Goal: Obtain resource: Download file/media

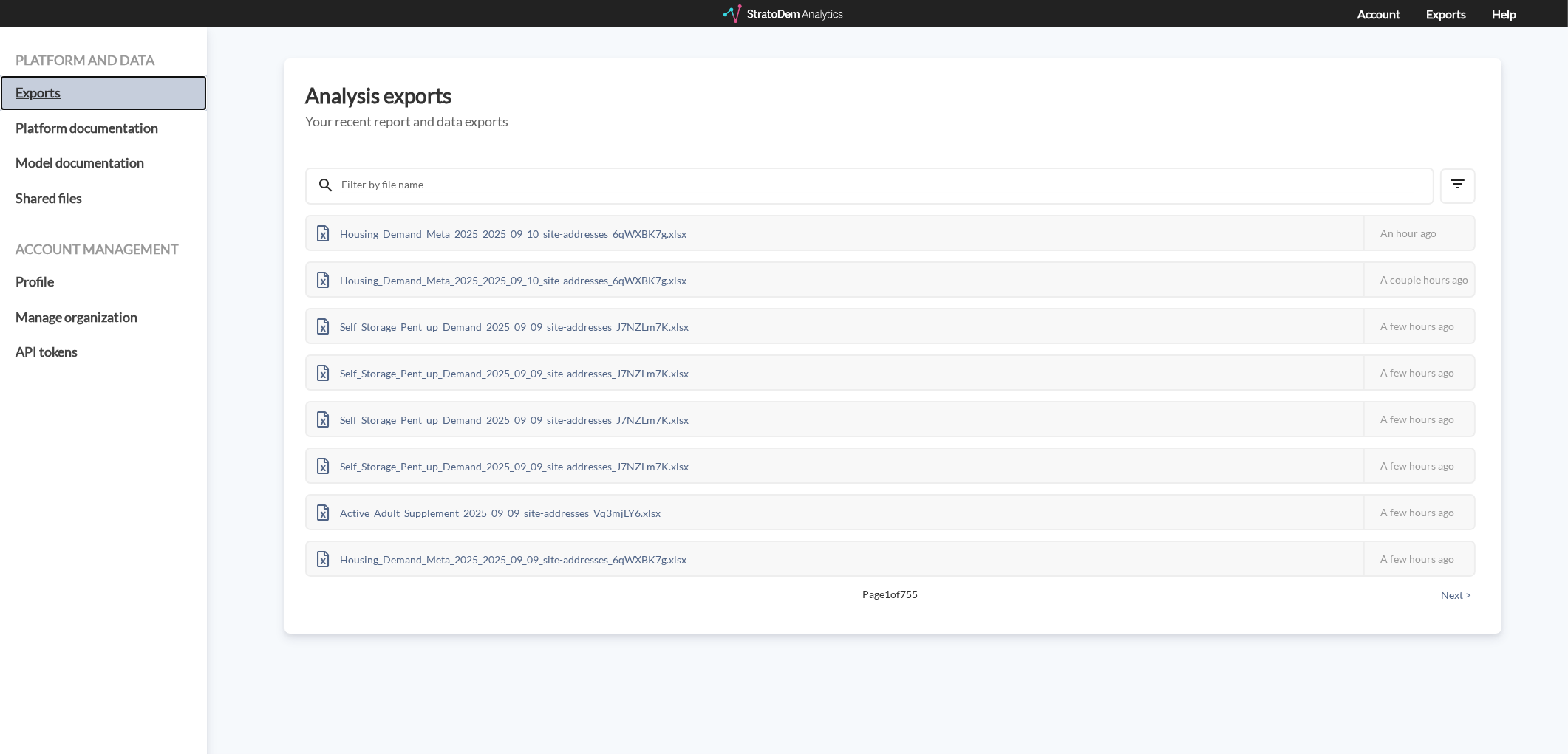
click at [63, 96] on h5 "Exports" at bounding box center [104, 92] width 207 height 35
click at [756, 17] on div at bounding box center [784, 13] width 122 height 18
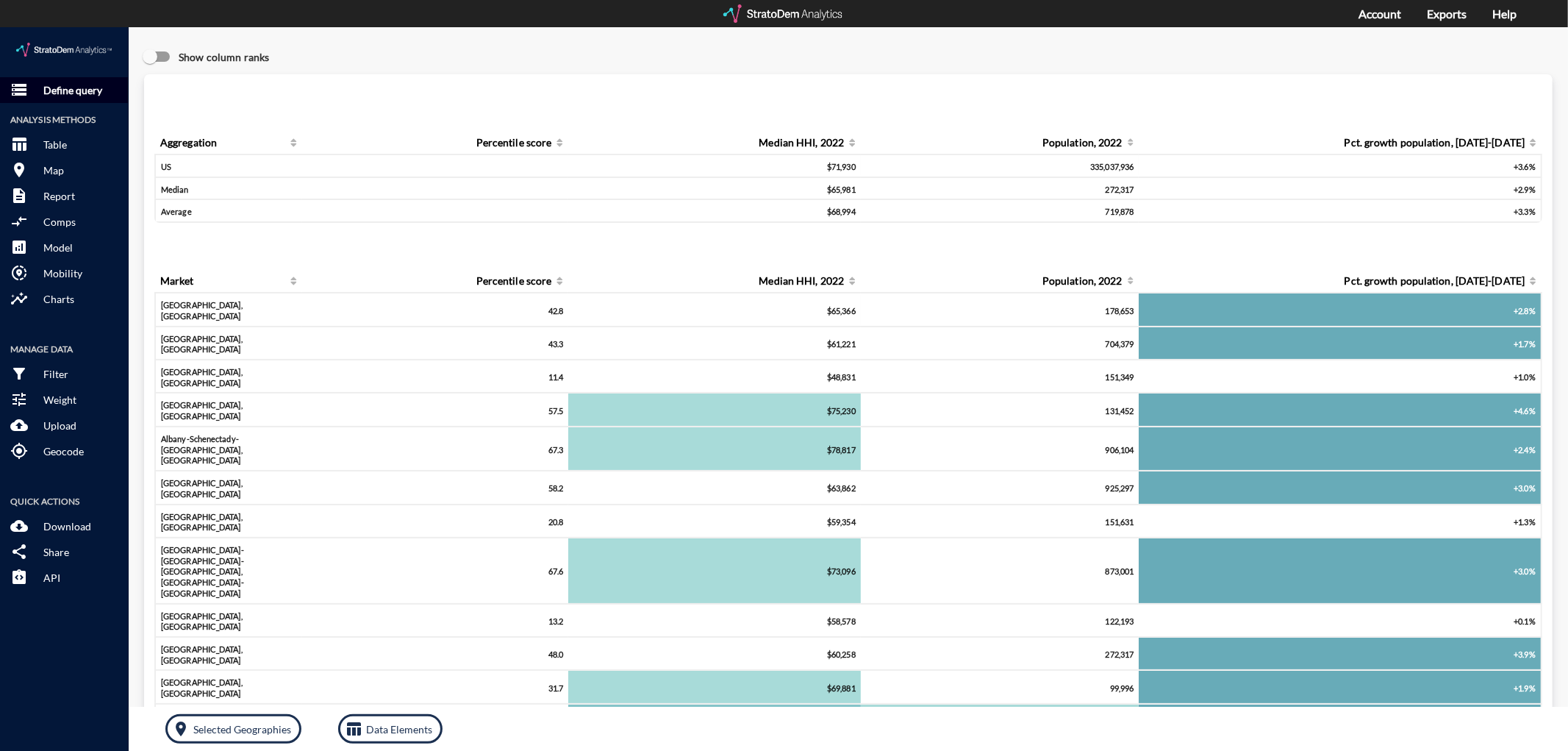
click p "Define query"
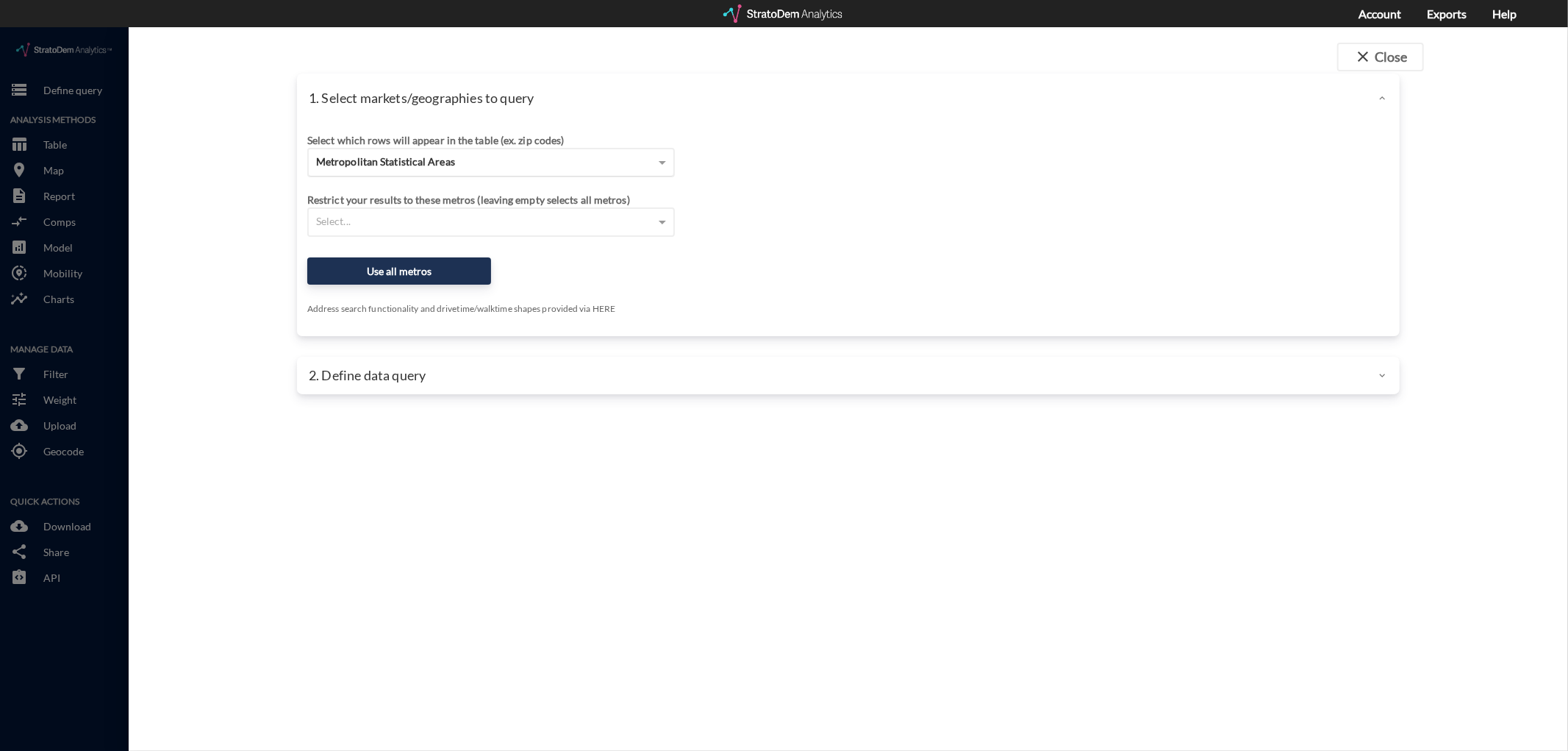
click span "Metropolitan Statistical Areas"
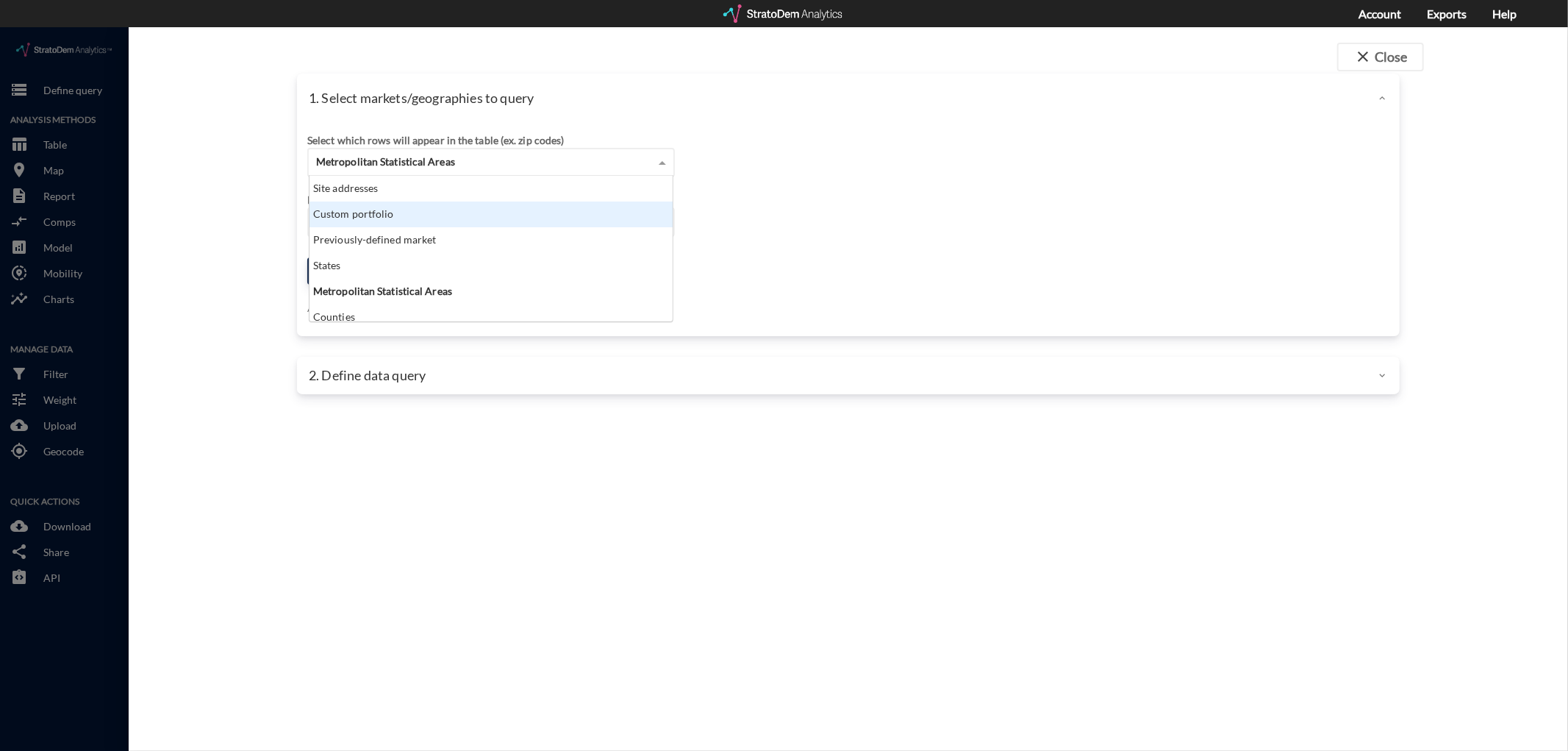
scroll to position [133, 356]
click div "Custom portfolio"
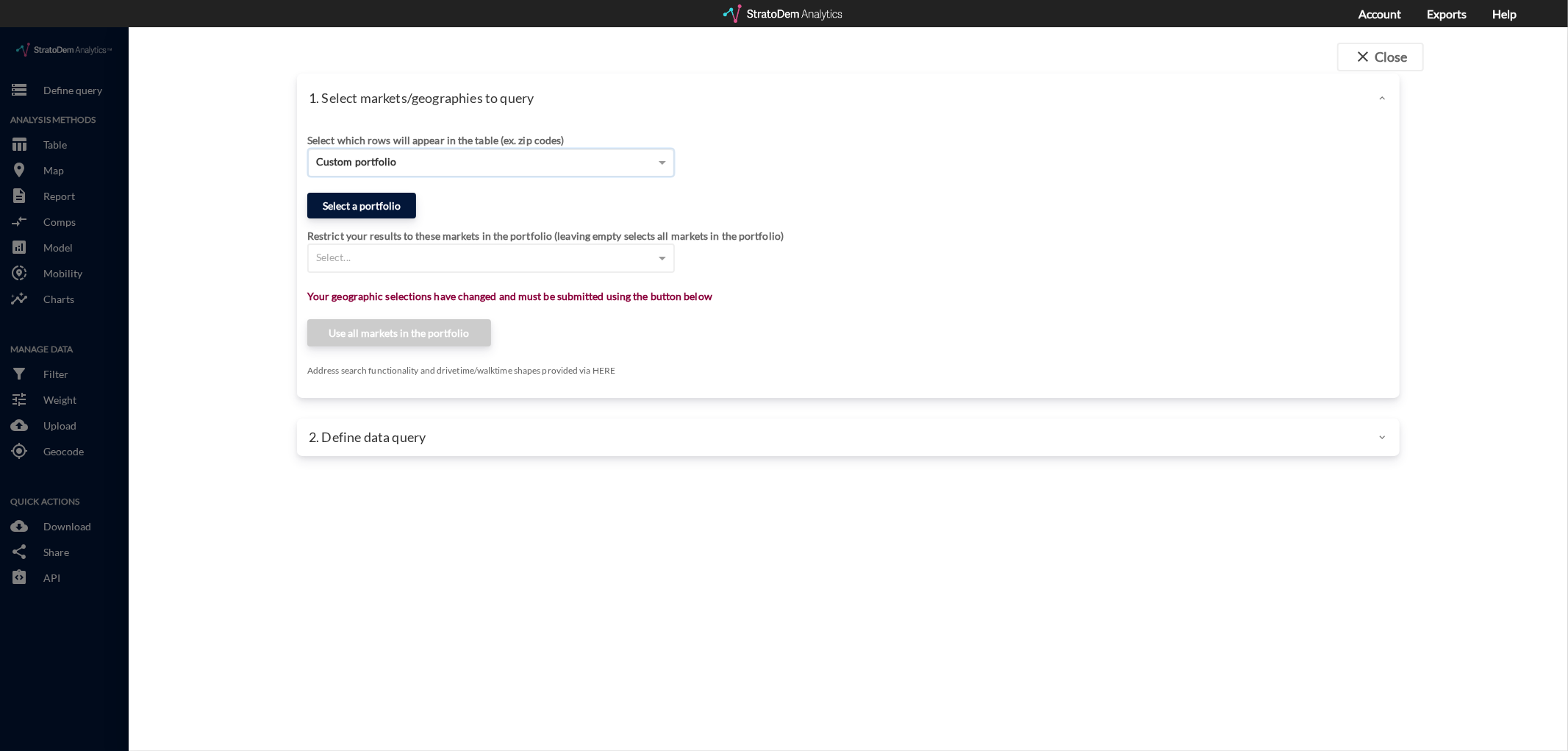
click button "Select a portfolio"
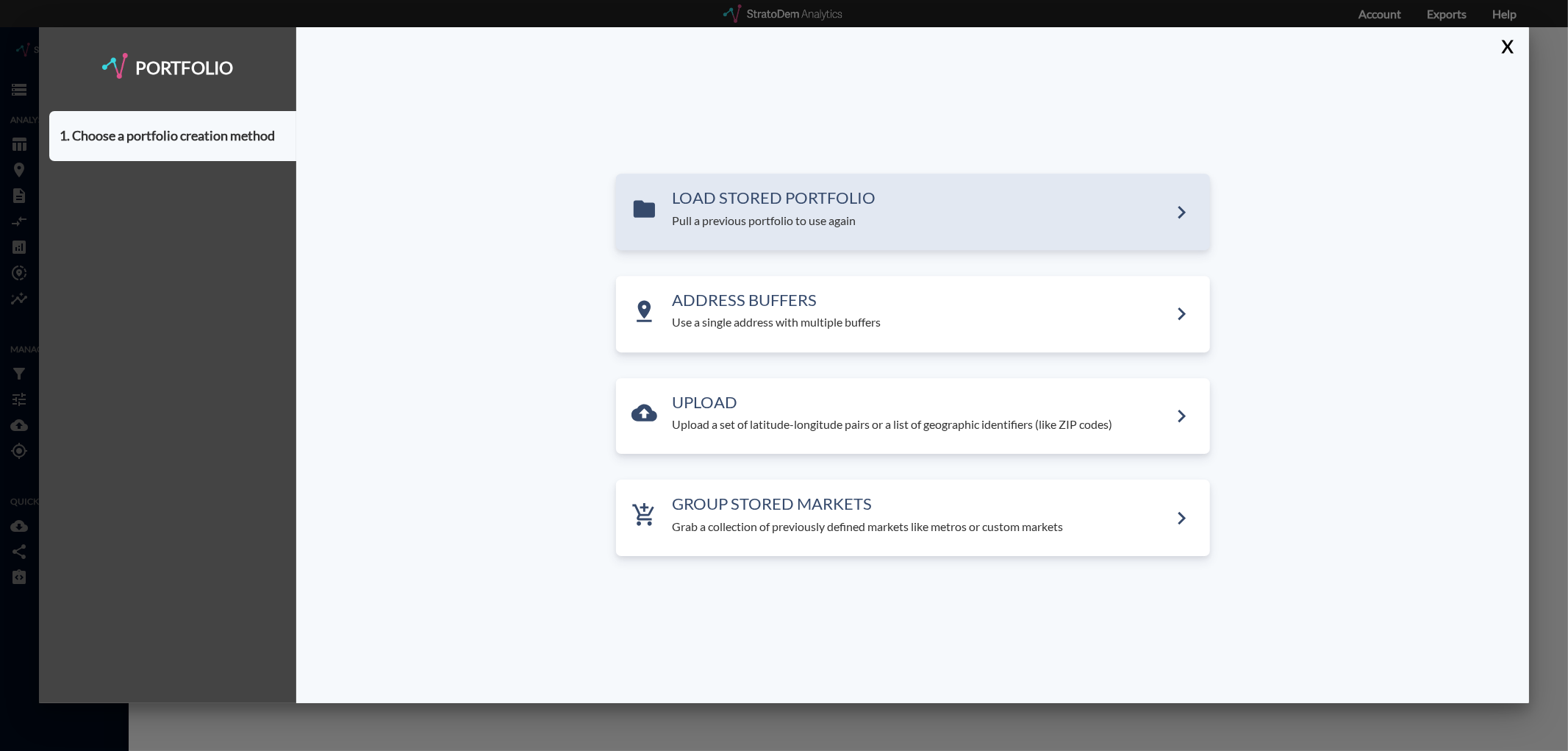
click at [767, 206] on h3 "LOAD STORED PORTFOLIO" at bounding box center [921, 198] width 496 height 18
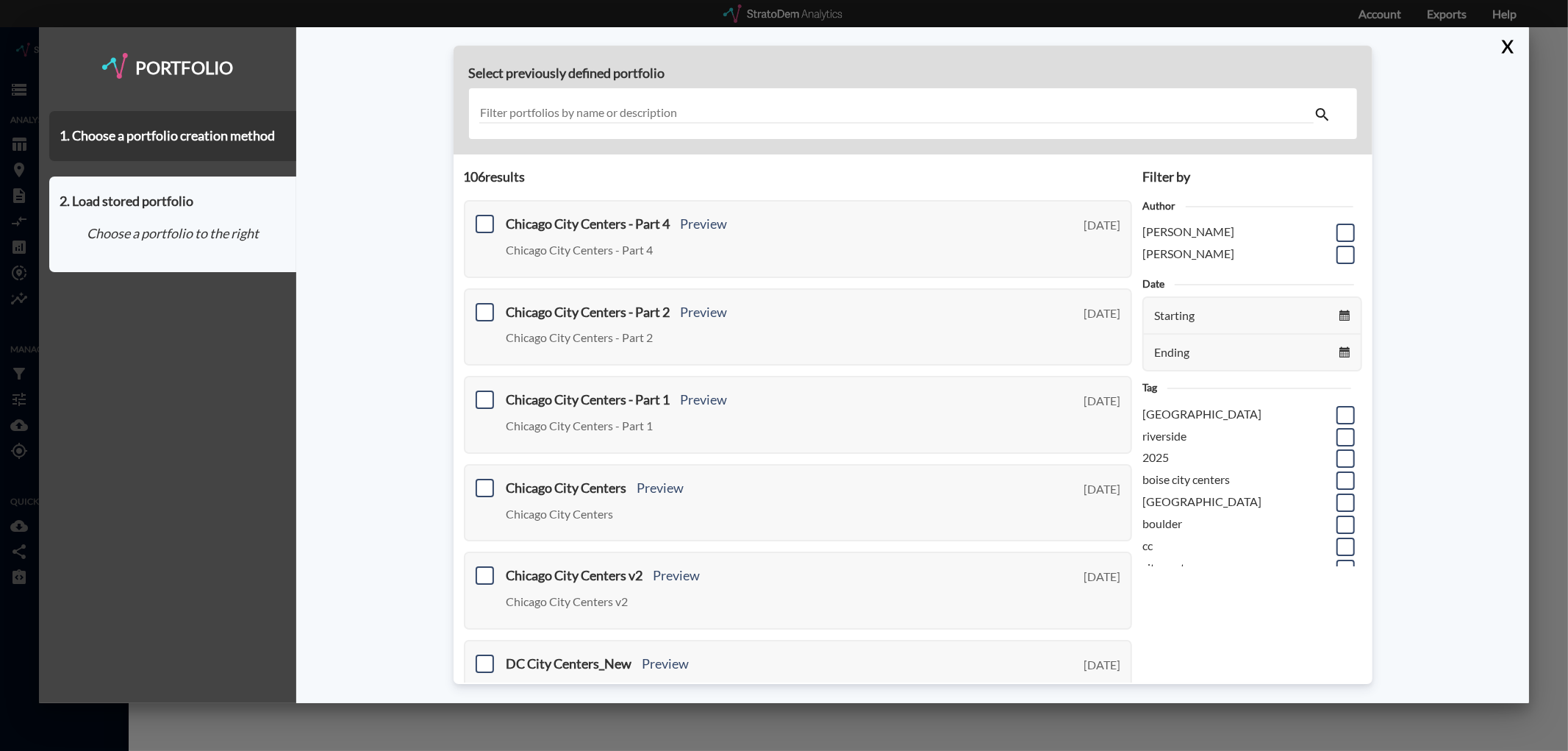
click at [566, 109] on input "text" at bounding box center [896, 113] width 835 height 20
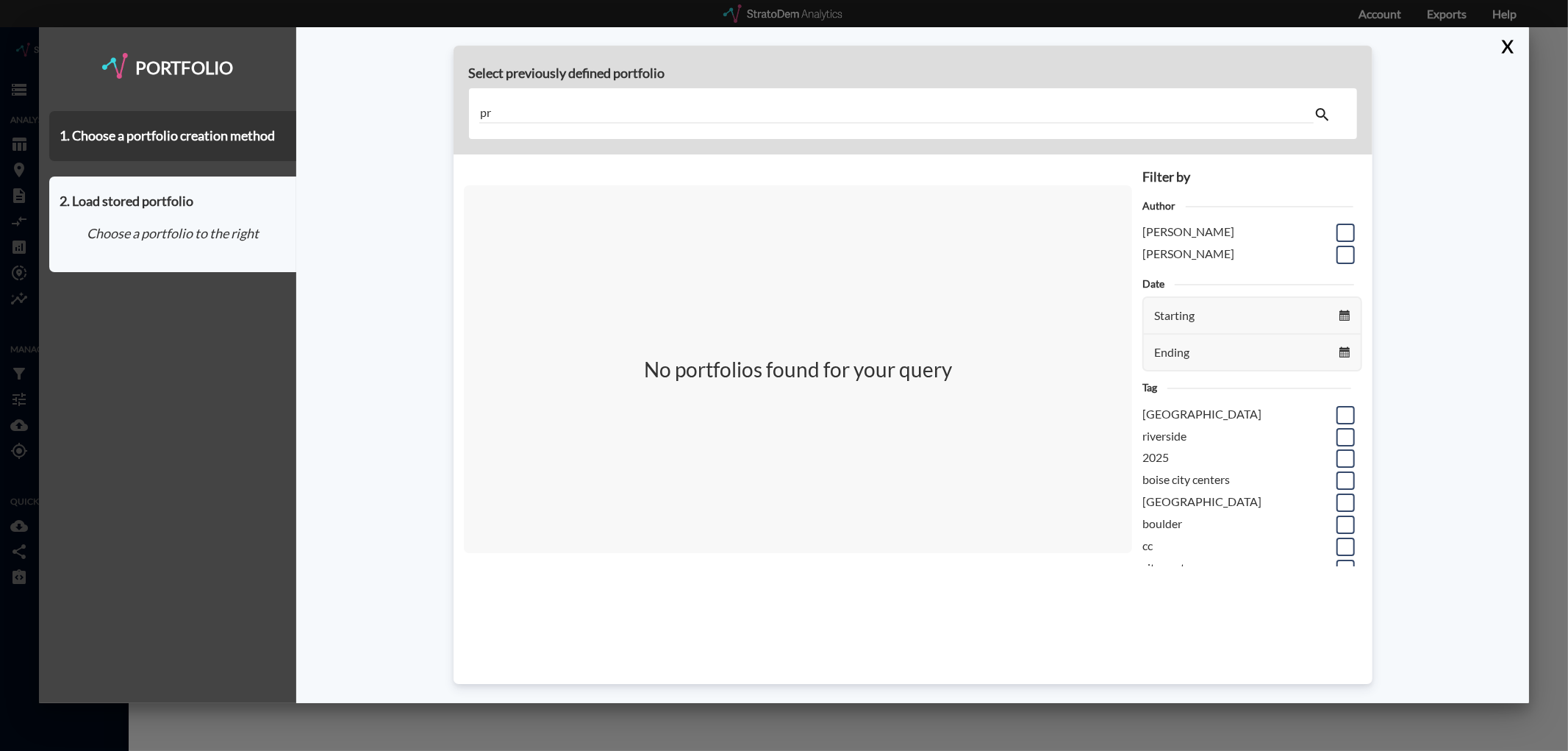
type input "p"
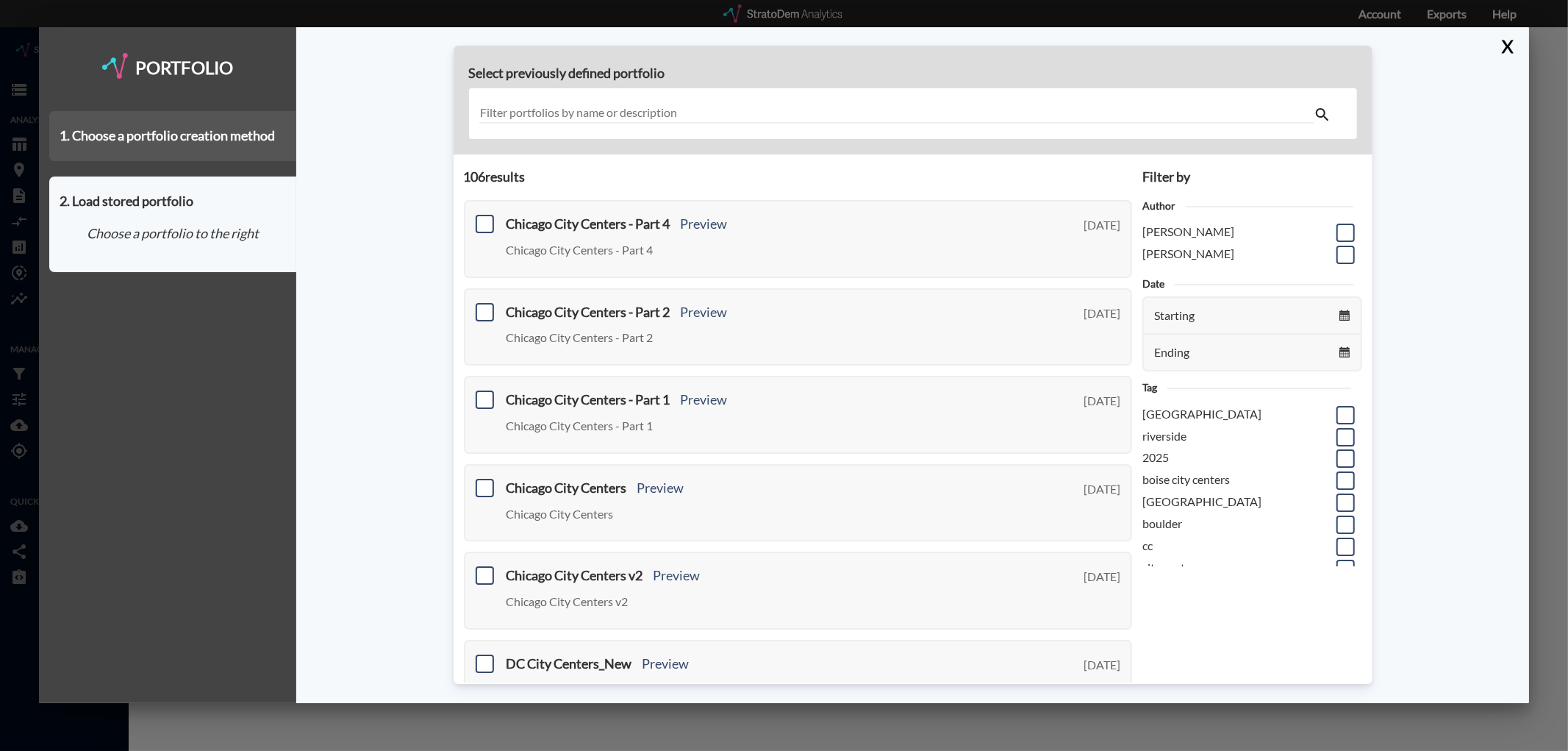
click at [179, 143] on div "1. Choose a portfolio creation method" at bounding box center [173, 136] width 247 height 50
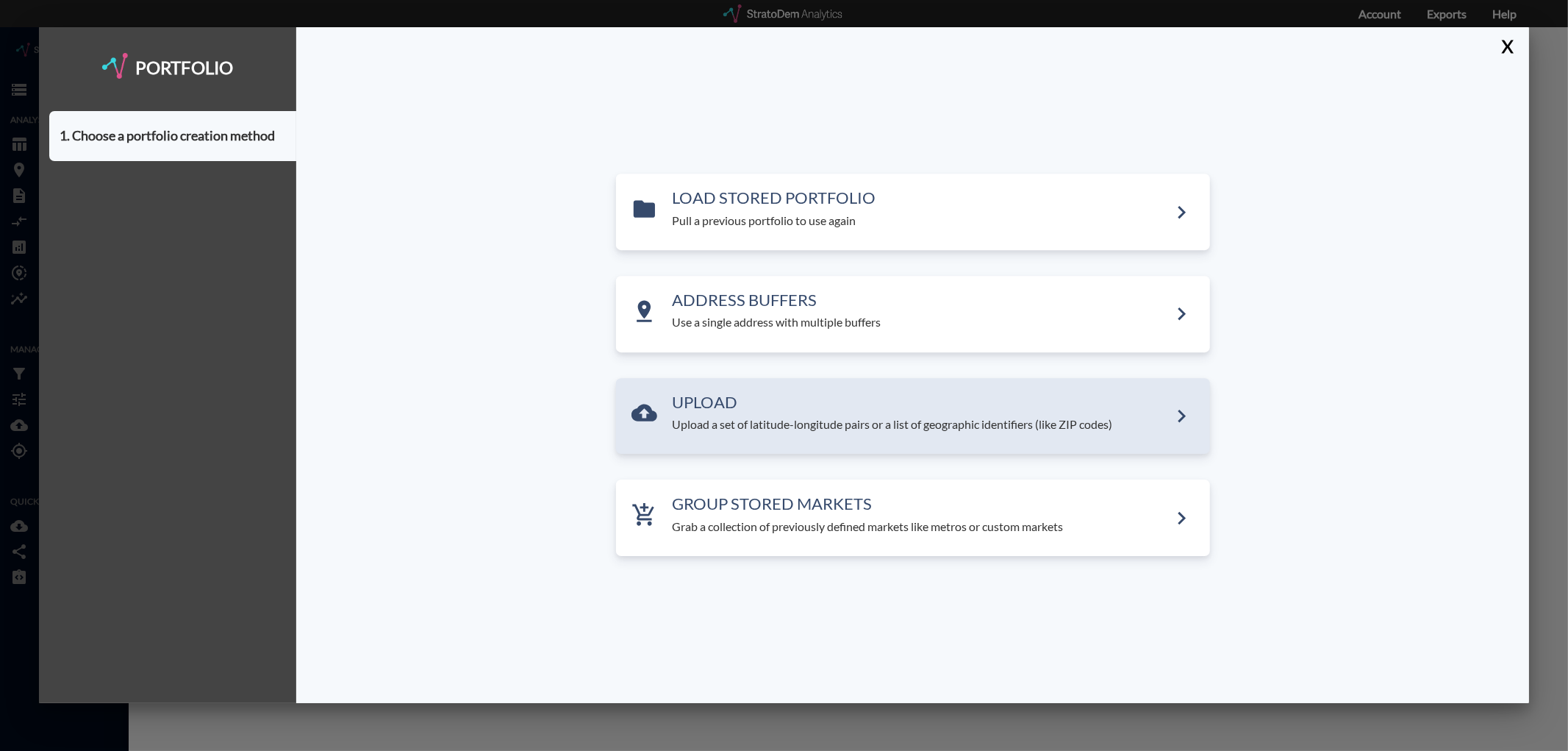
click at [804, 392] on div "UPLOAD Upload a set of latitude-longitude pairs or a list of geographic identif…" at bounding box center [914, 416] width 594 height 76
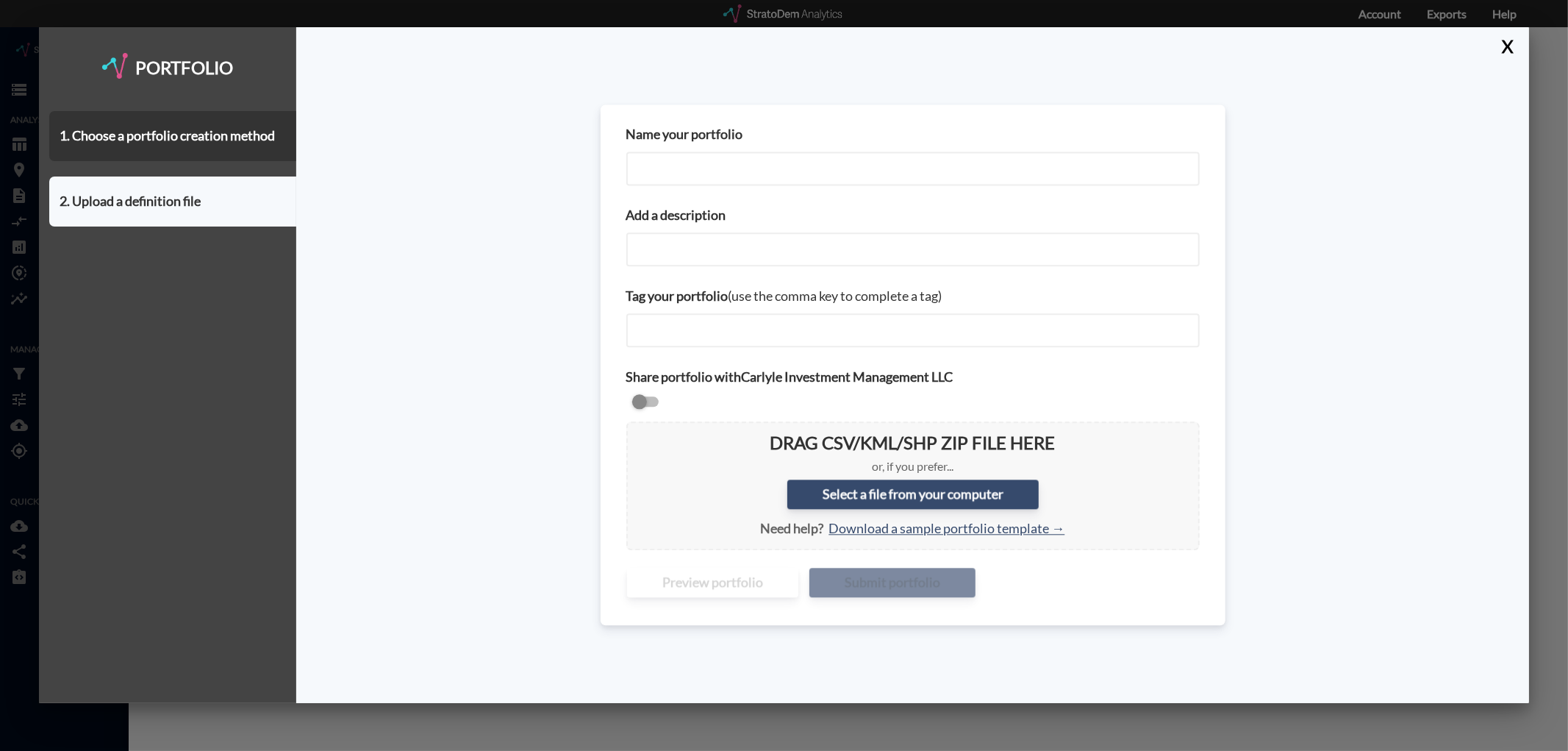
click at [710, 163] on input "Name your portfolio" at bounding box center [914, 168] width 574 height 34
type input "[GEOGRAPHIC_DATA]"
click at [677, 251] on input "Add a description" at bounding box center [914, 249] width 574 height 34
type input "xx"
click at [862, 494] on label "Select a file from your computer" at bounding box center [913, 495] width 252 height 29
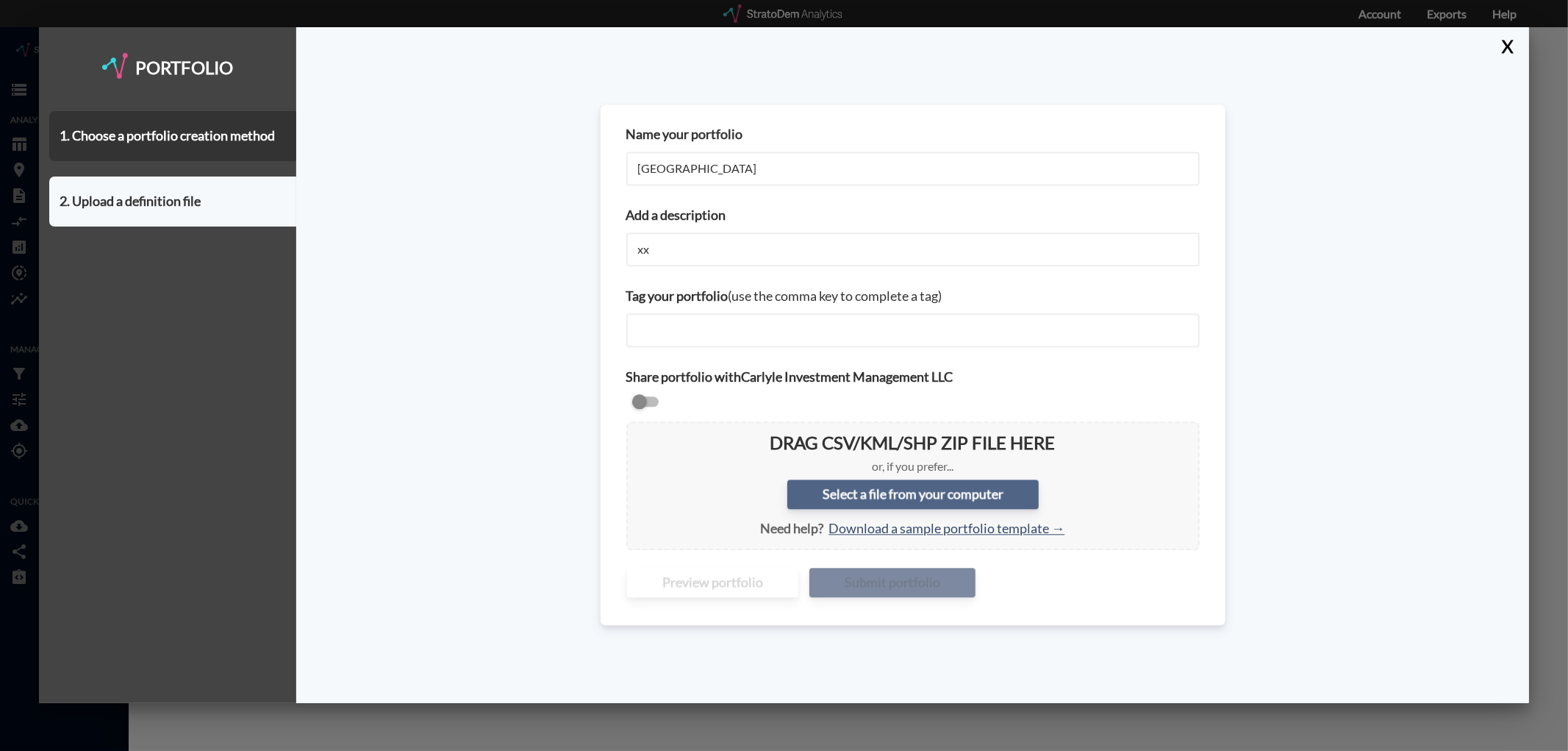
click at [638, 434] on input "Select a file from your computer" at bounding box center [638, 434] width 0 height 0
click at [852, 500] on label "Select a file from your computer" at bounding box center [913, 495] width 252 height 29
click at [638, 434] on input "Select a file from your computer" at bounding box center [638, 434] width 0 height 0
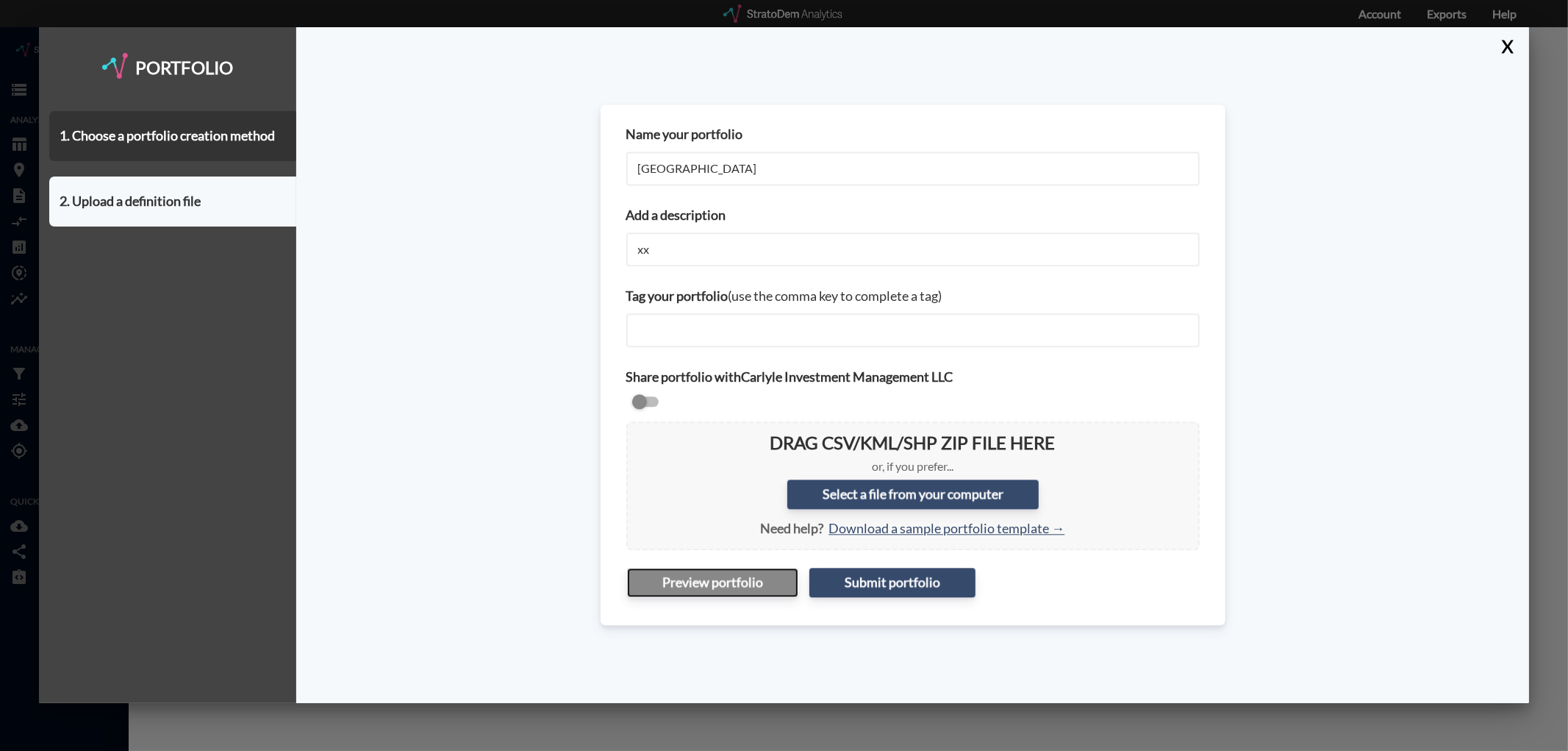
click at [672, 589] on button "Preview portfolio" at bounding box center [713, 583] width 172 height 29
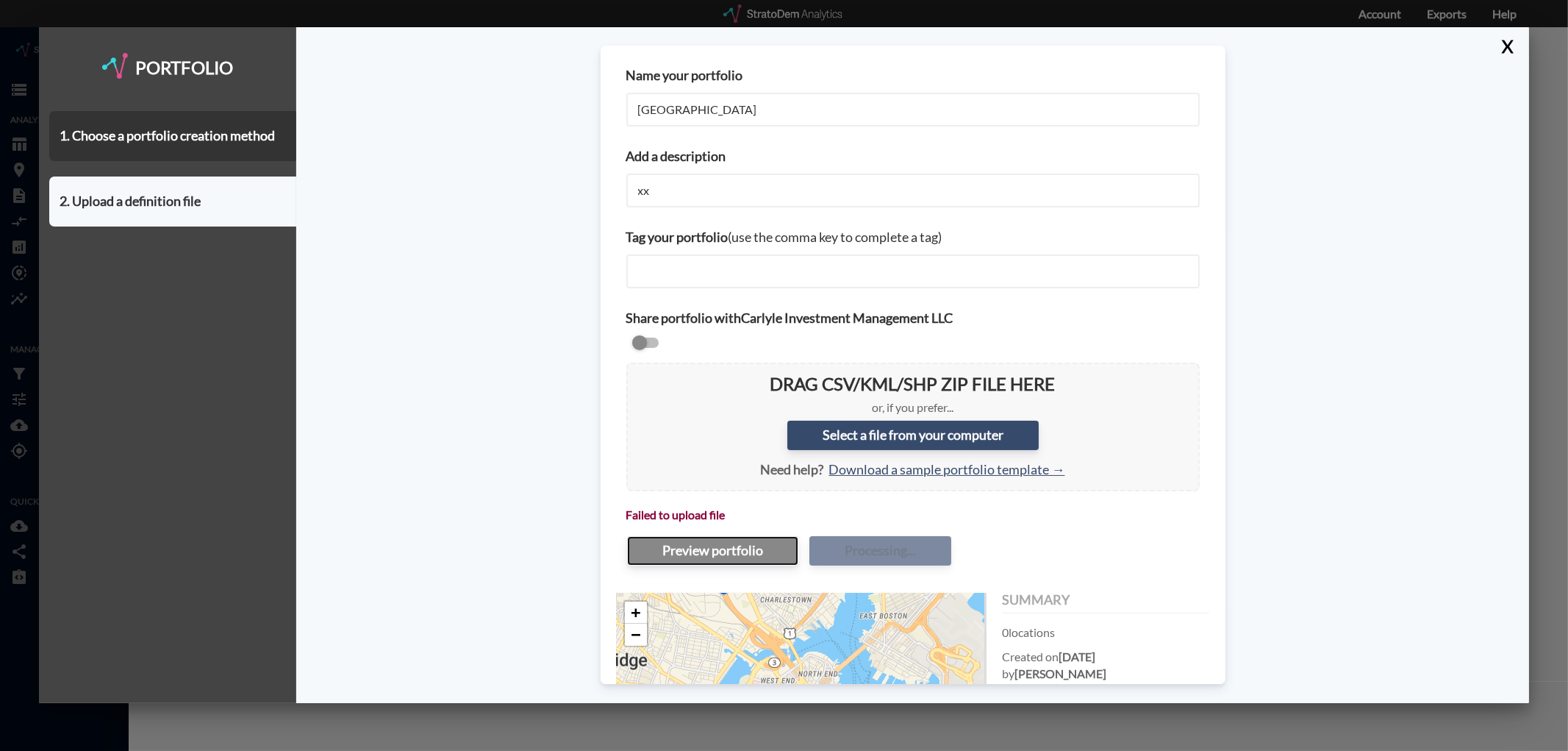
scroll to position [150, 0]
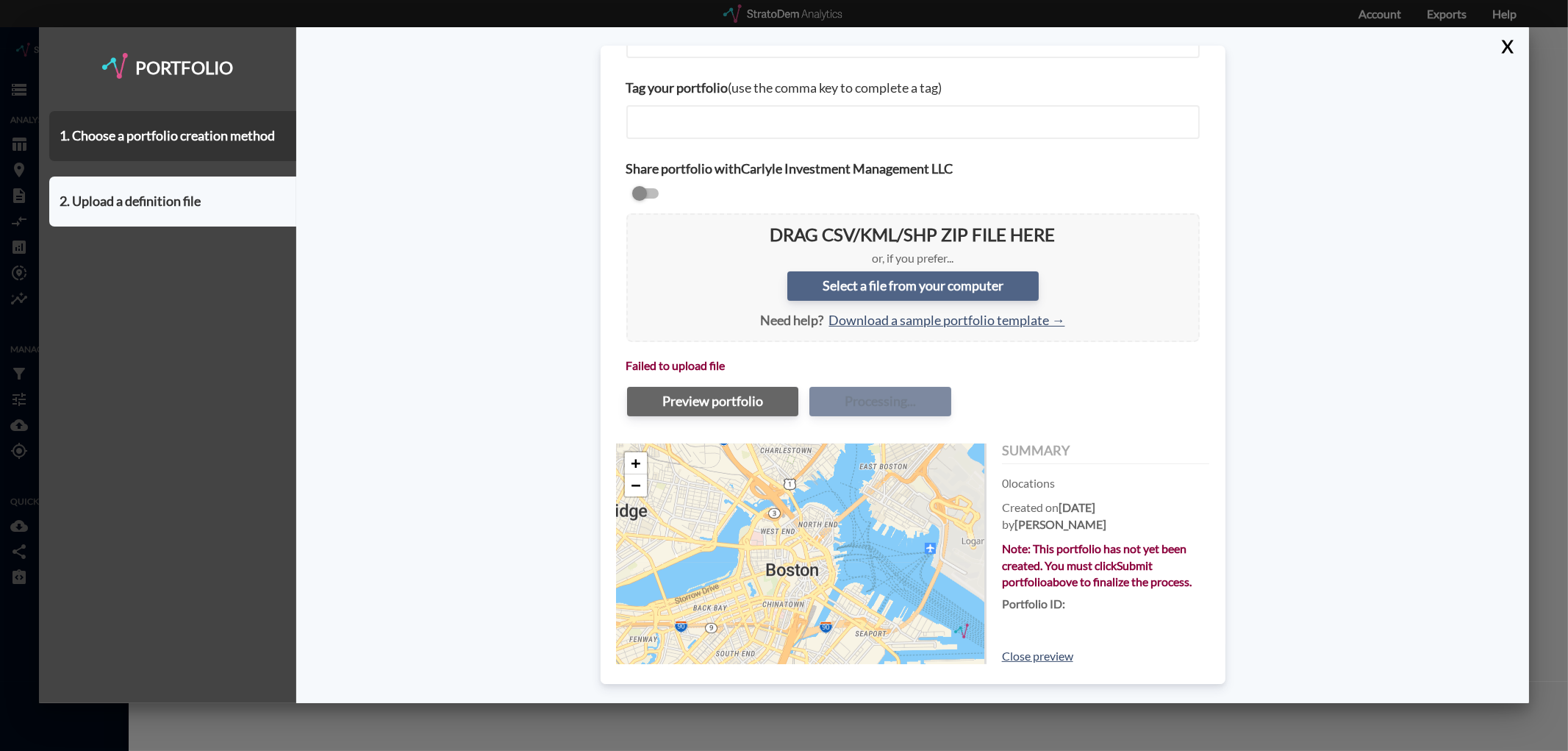
click at [831, 295] on label "Select a file from your computer" at bounding box center [913, 287] width 252 height 29
click at [638, 225] on input "Select a file from your computer" at bounding box center [638, 225] width 0 height 0
type input "C:\fakepath\City Center RI.csv"
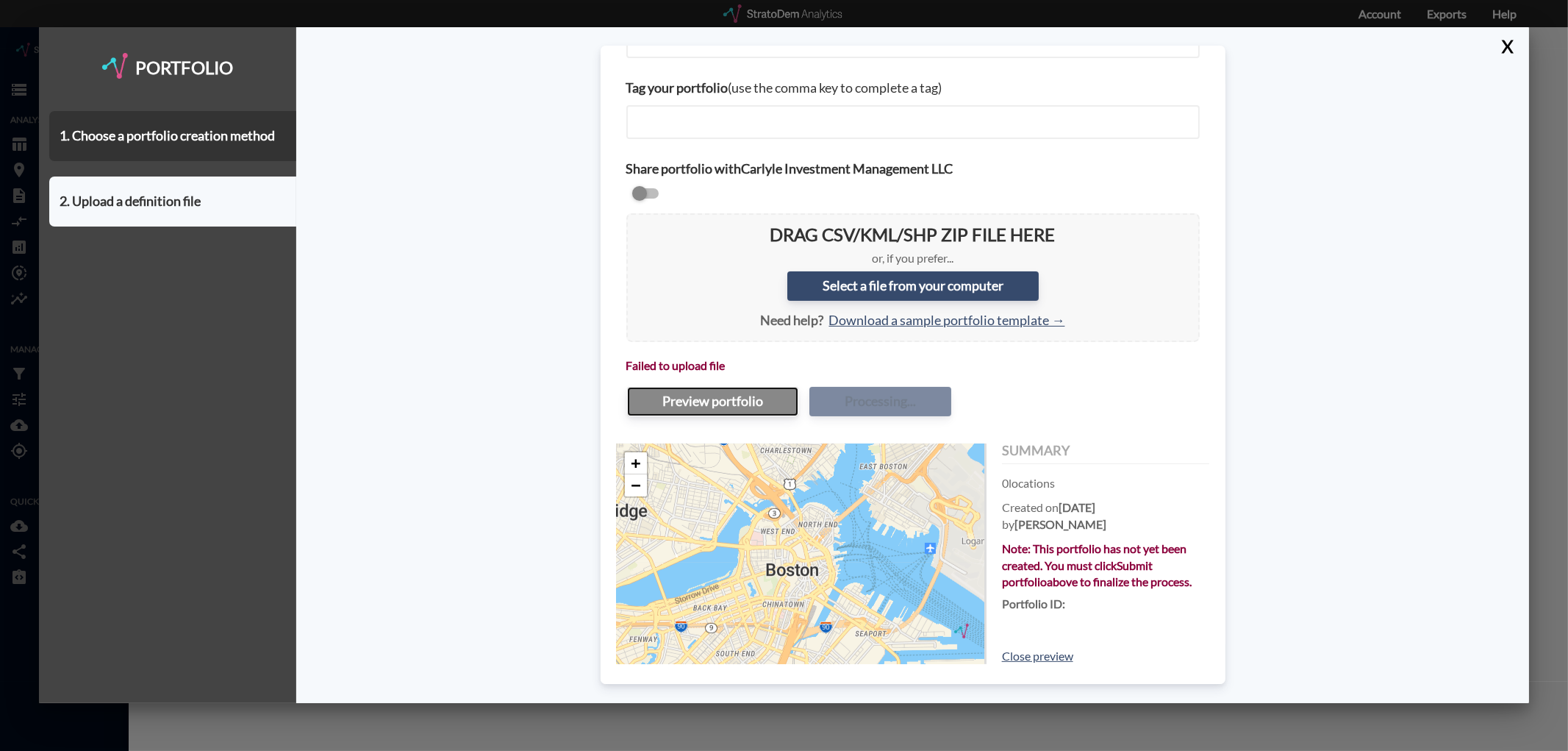
click at [681, 392] on button "Preview portfolio" at bounding box center [713, 401] width 172 height 29
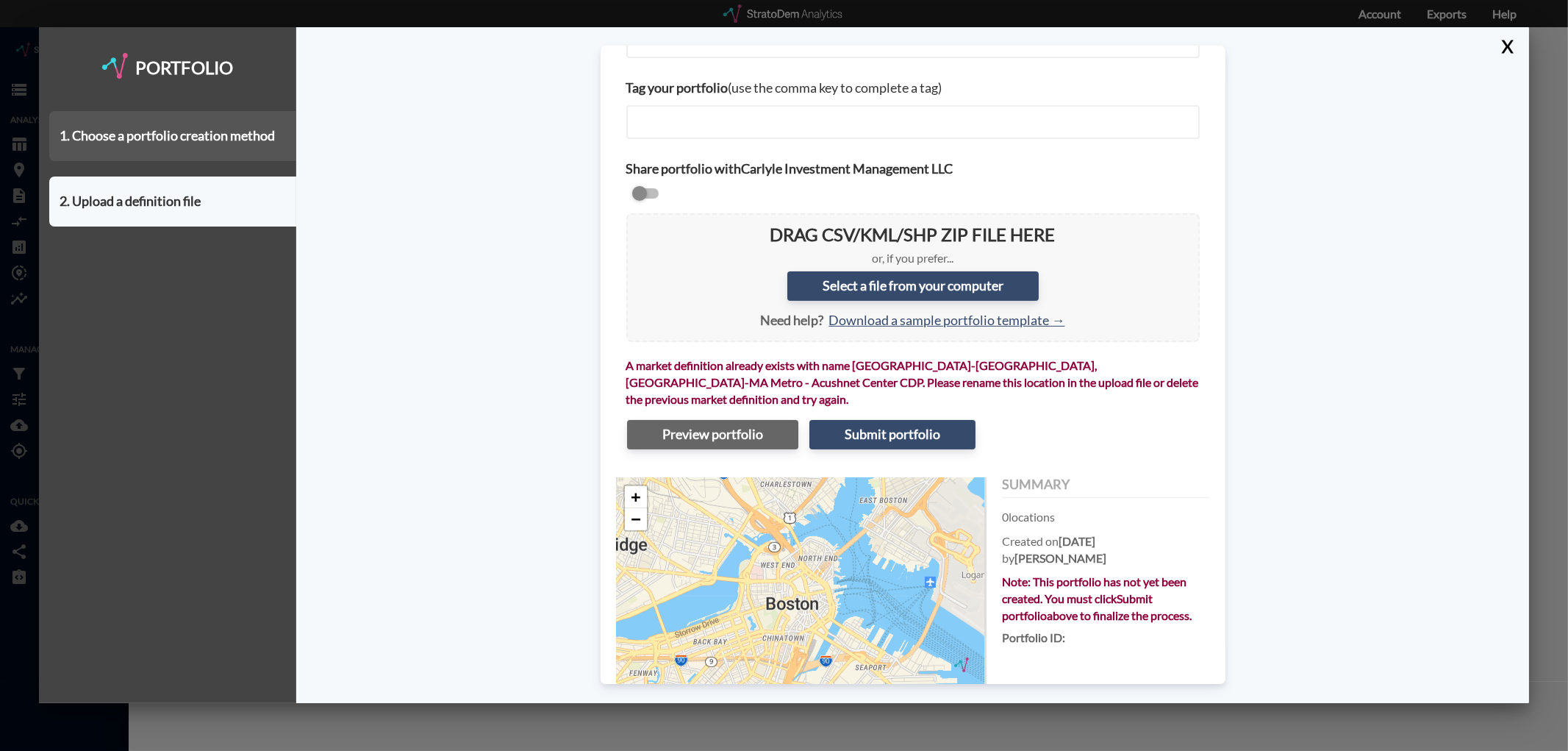
click at [140, 148] on div "1. Choose a portfolio creation method" at bounding box center [173, 136] width 247 height 50
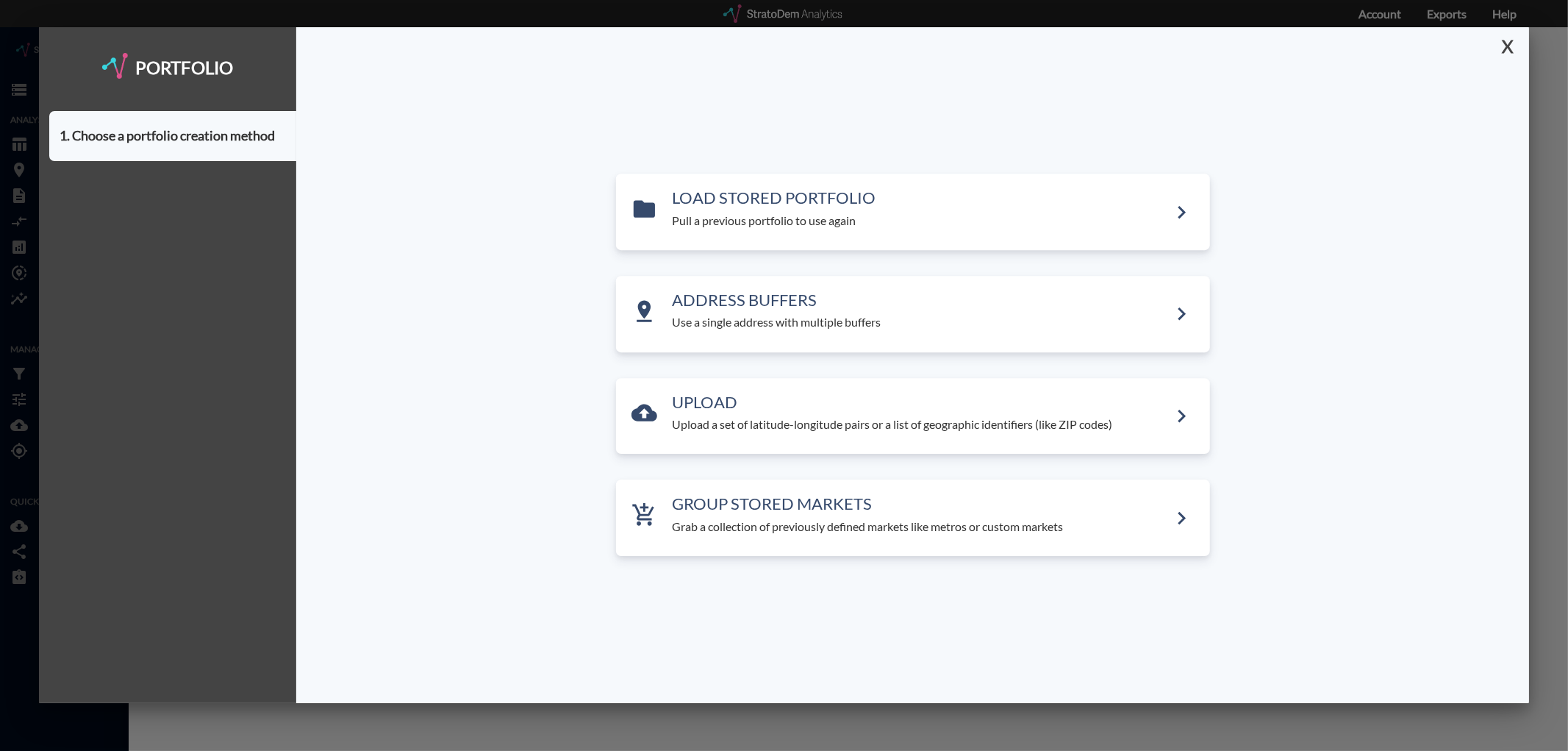
click at [1504, 47] on button "X" at bounding box center [1505, 46] width 26 height 39
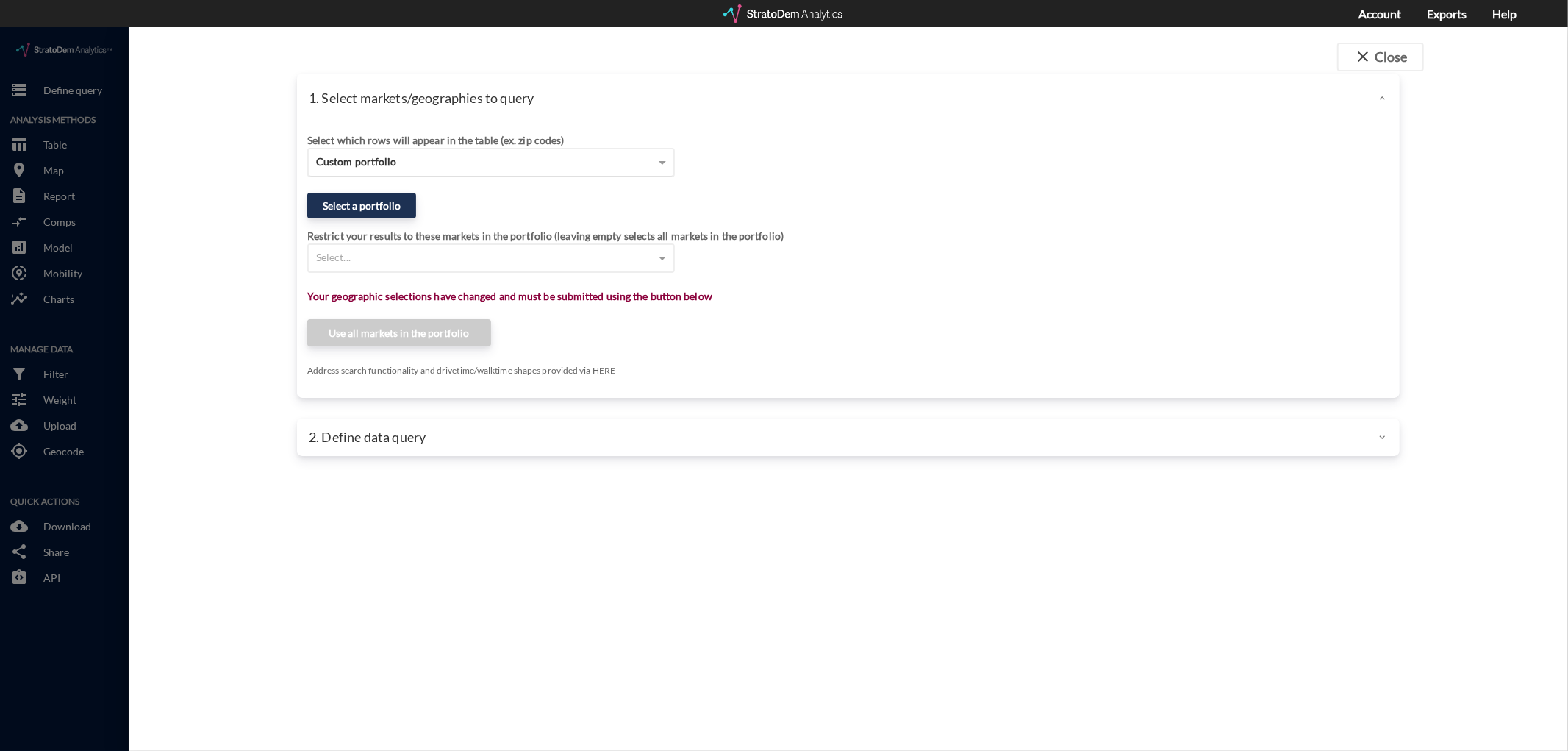
click div "Custom portfolio"
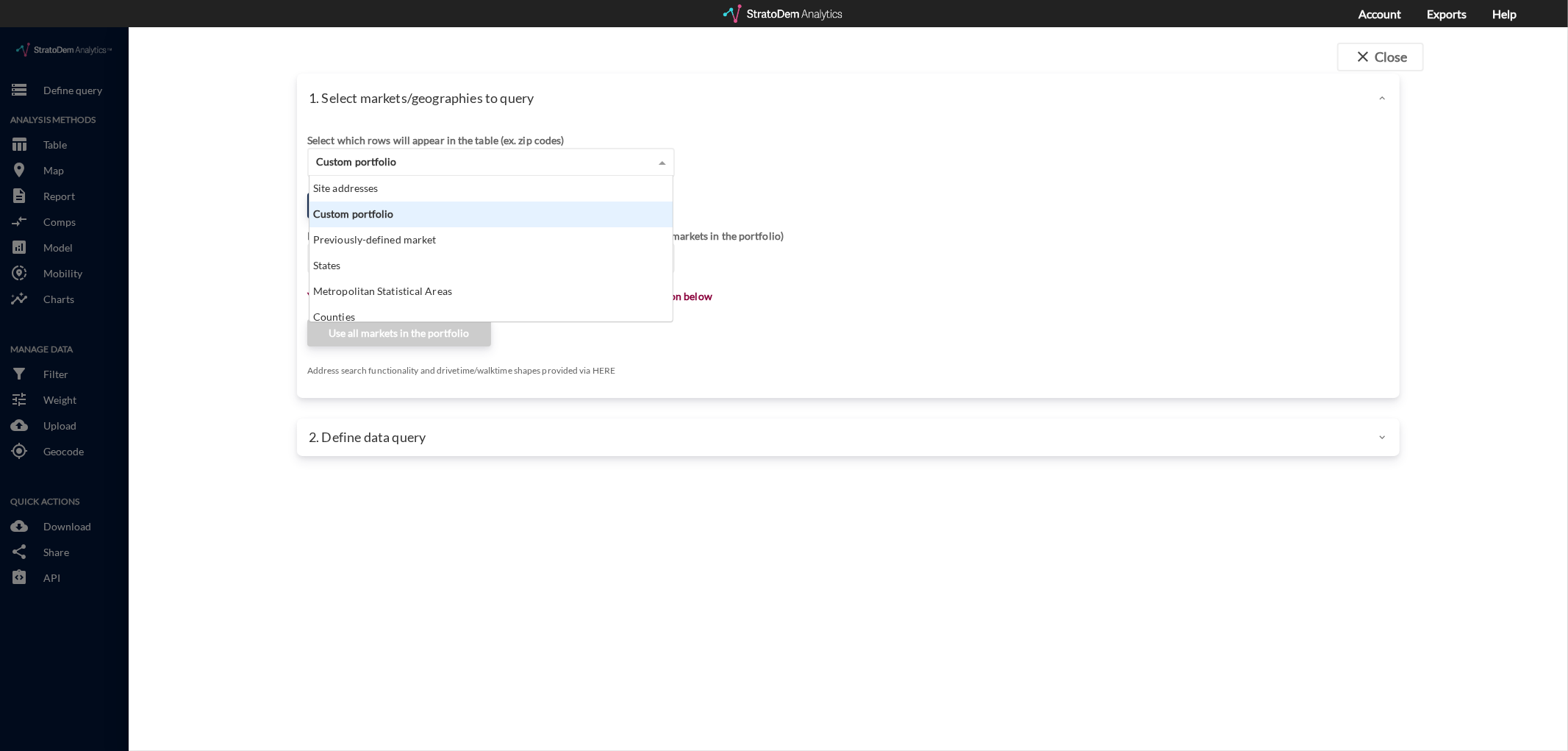
scroll to position [133, 356]
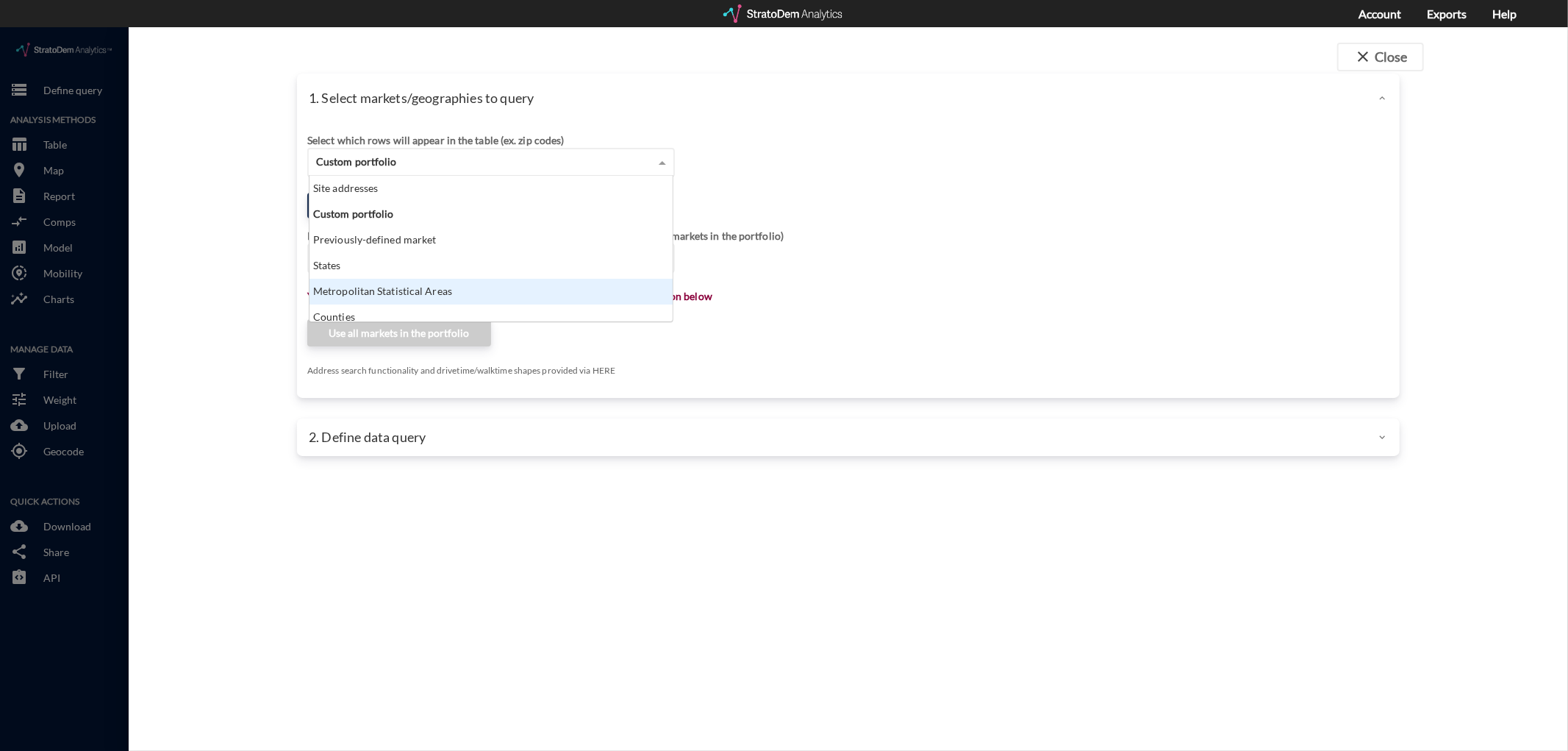
click div "Metropolitan Statistical Areas"
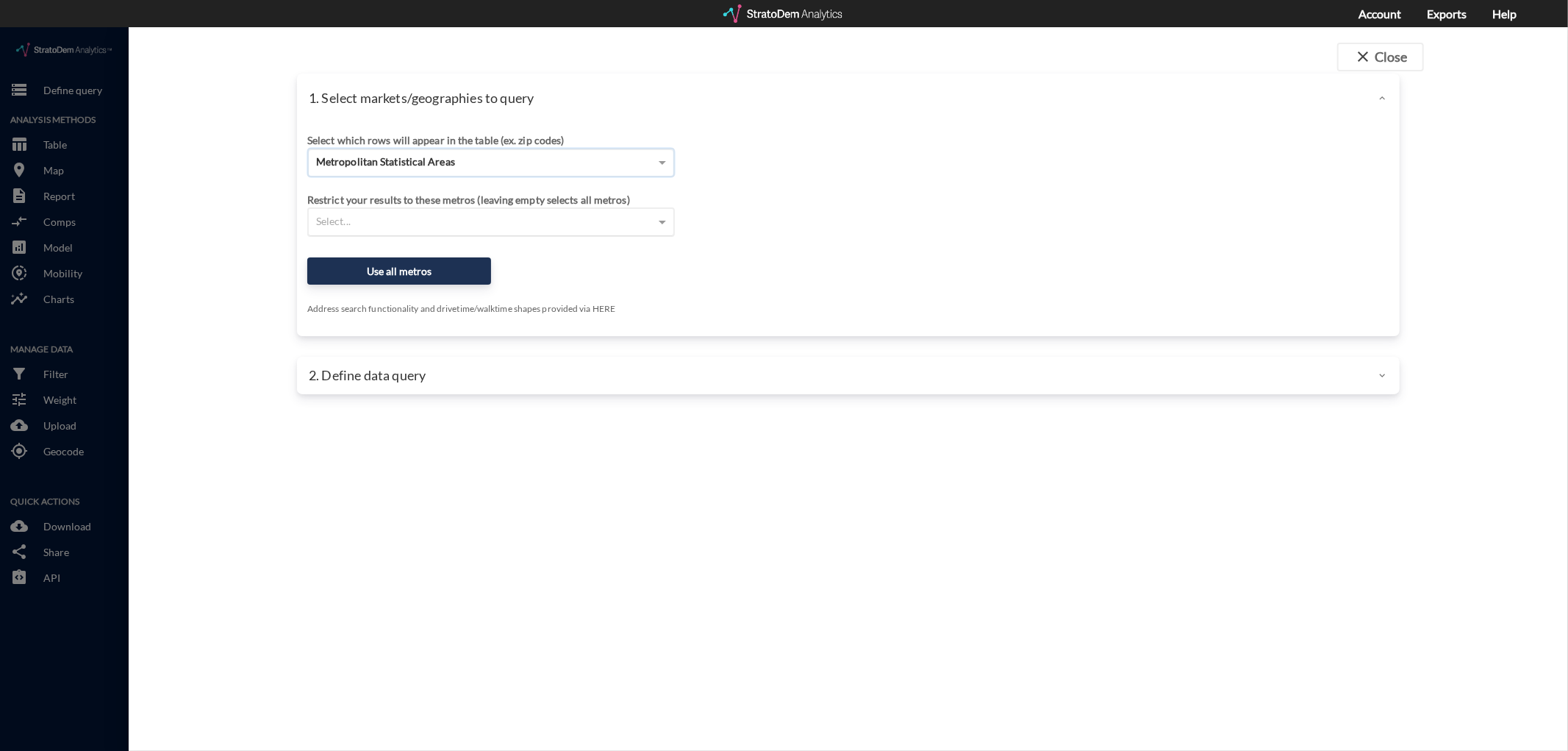
click div "Select..."
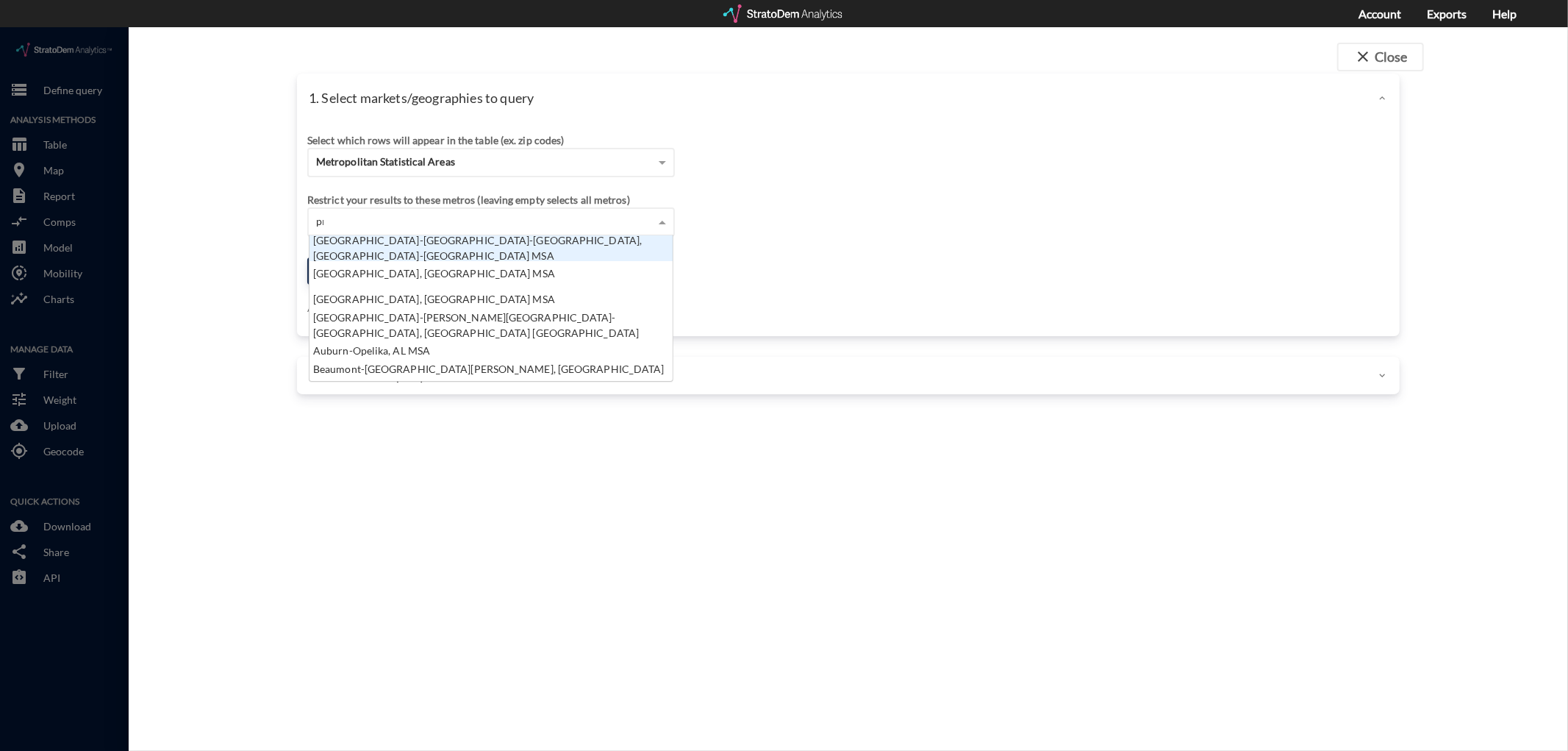
type input "pro"
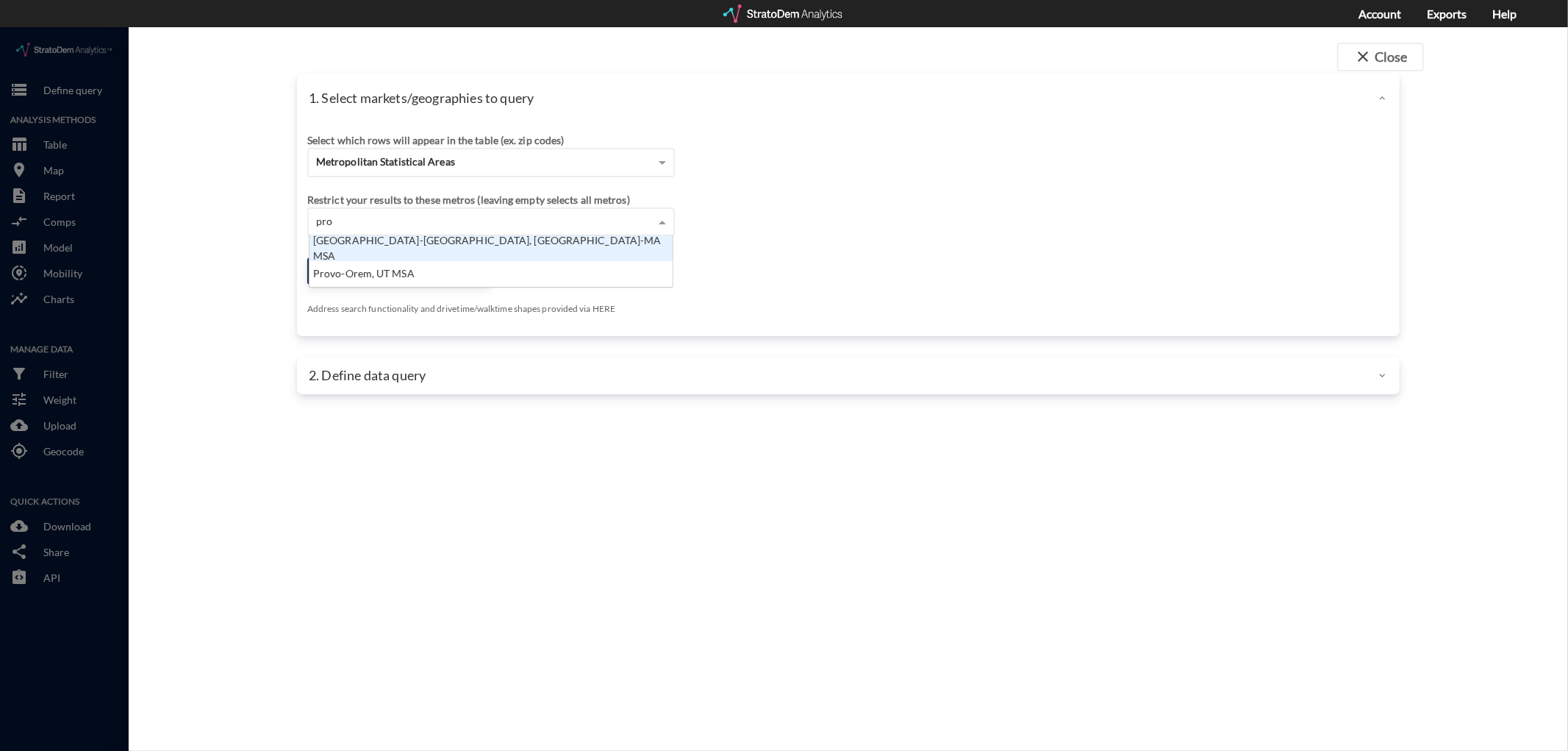
click div "[GEOGRAPHIC_DATA]-[GEOGRAPHIC_DATA], [GEOGRAPHIC_DATA]-MA MSA"
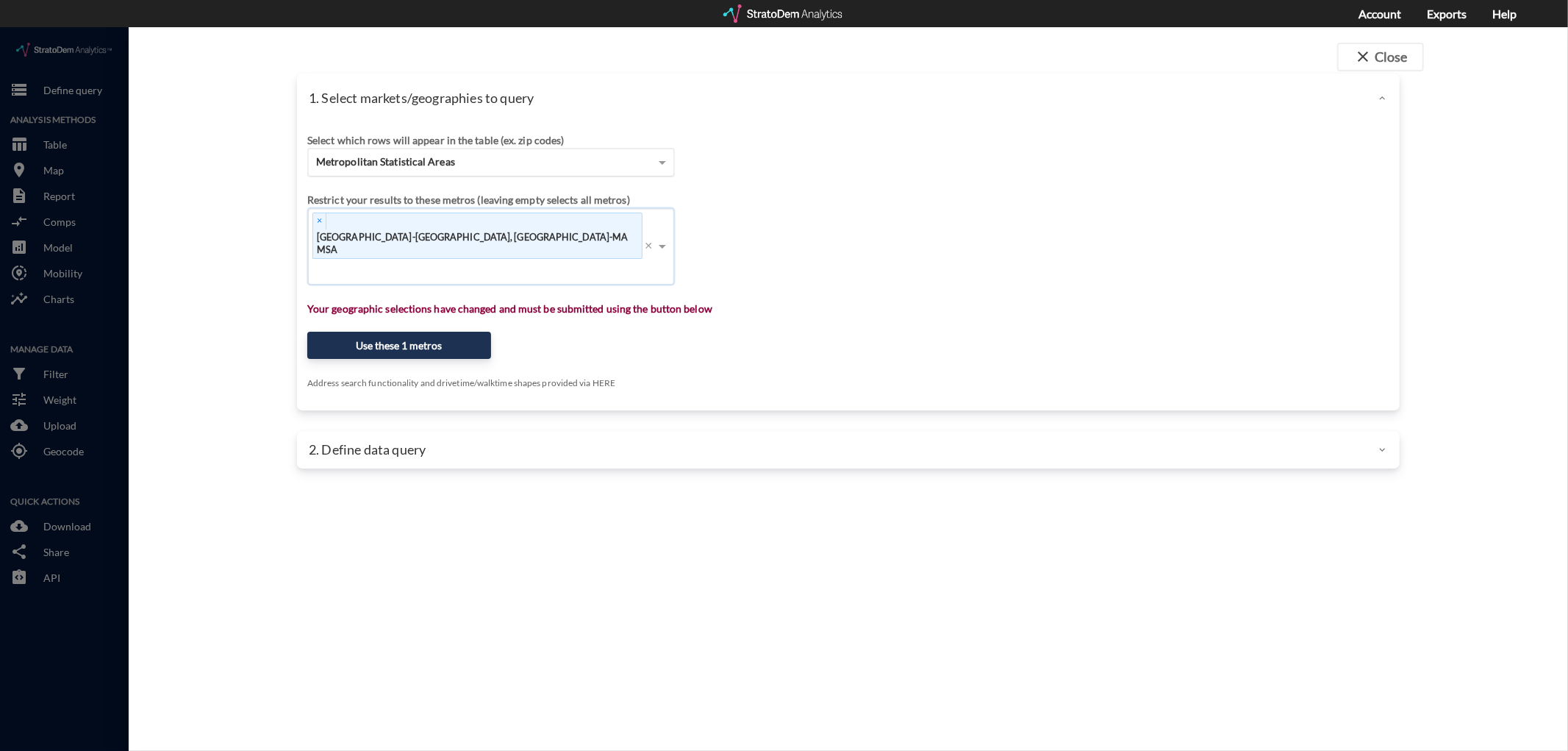
click span "Metropolitan Statistical Areas"
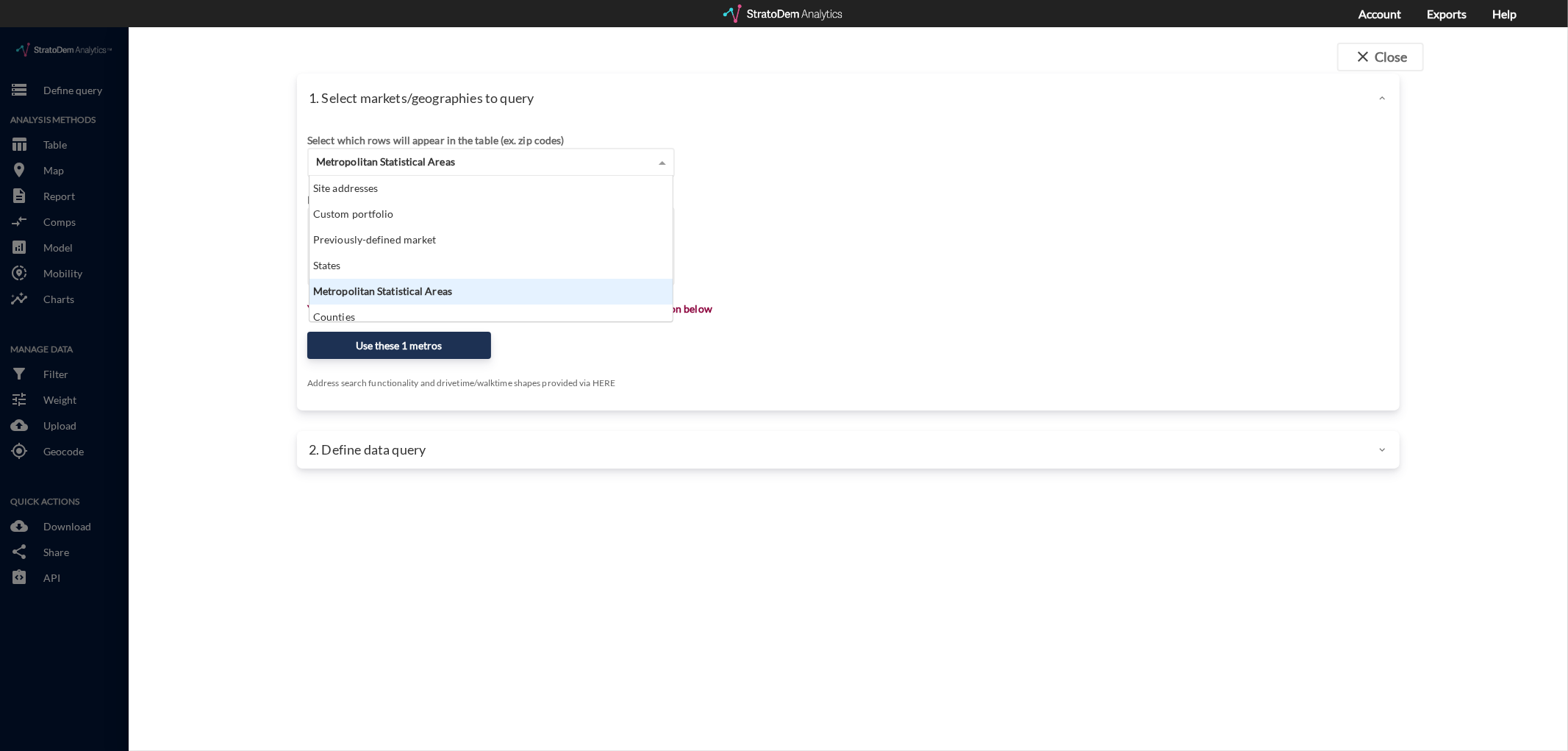
scroll to position [133, 356]
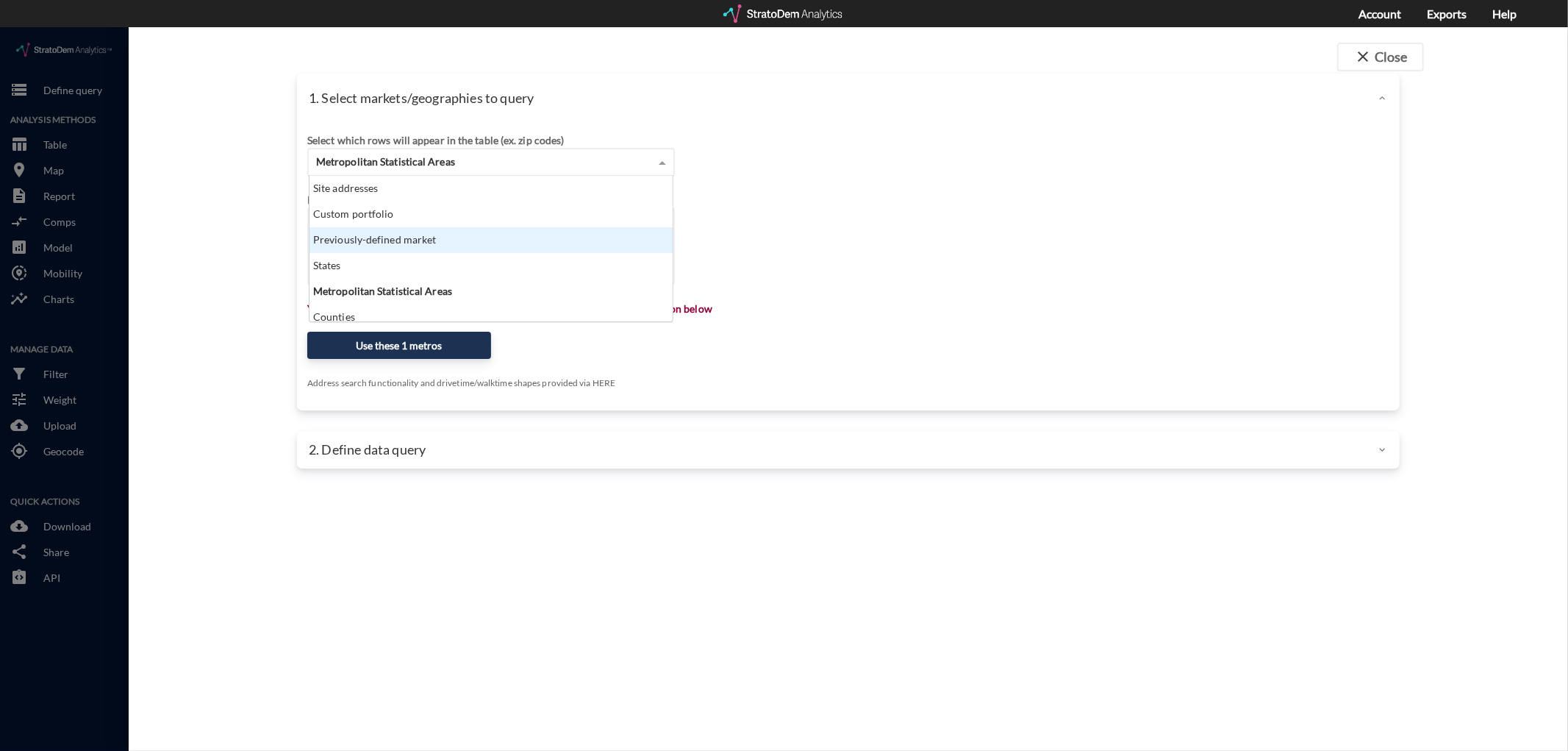
click div "Previously-defined market"
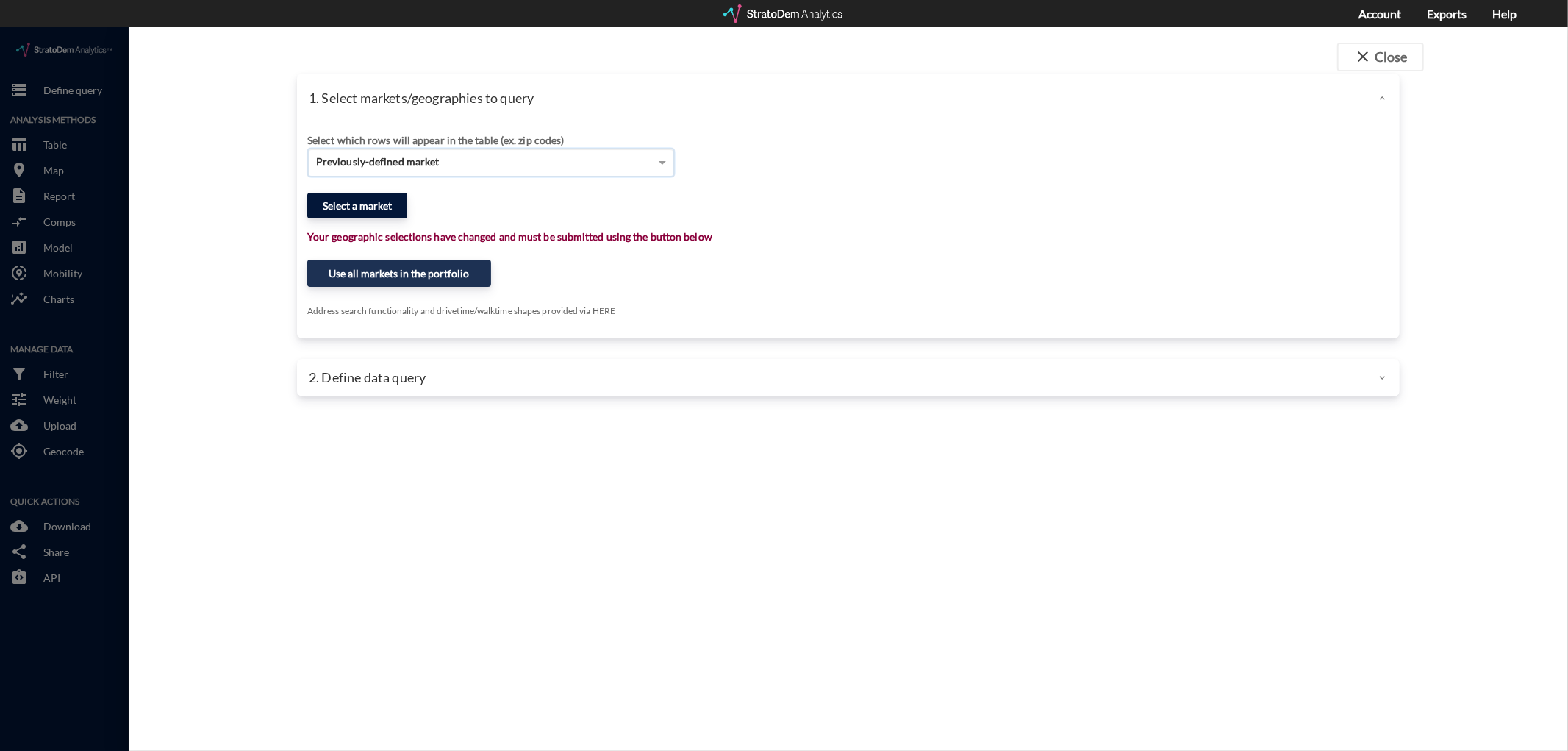
click button "Select a market"
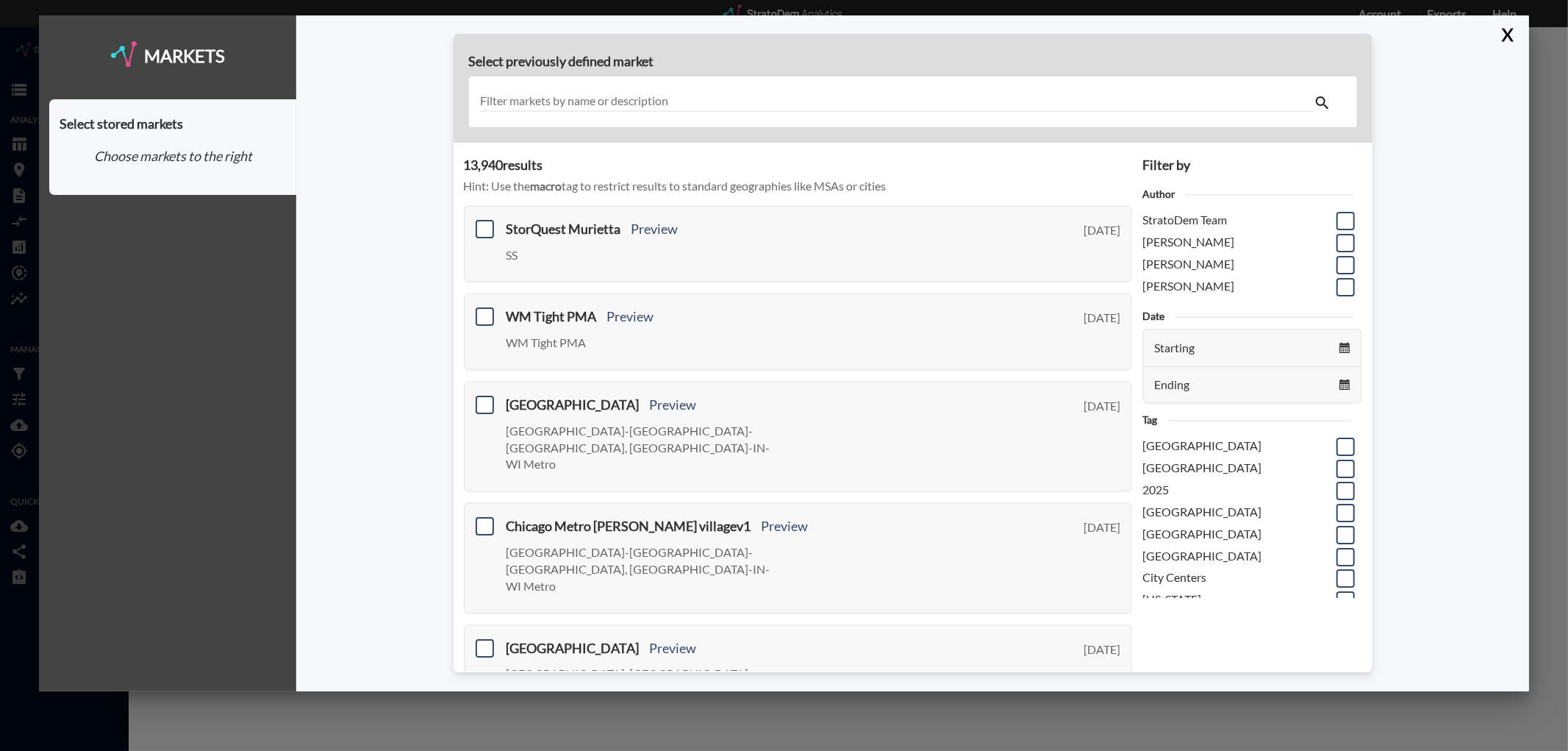
click at [570, 110] on input "text" at bounding box center [896, 101] width 835 height 20
type input "CITY"
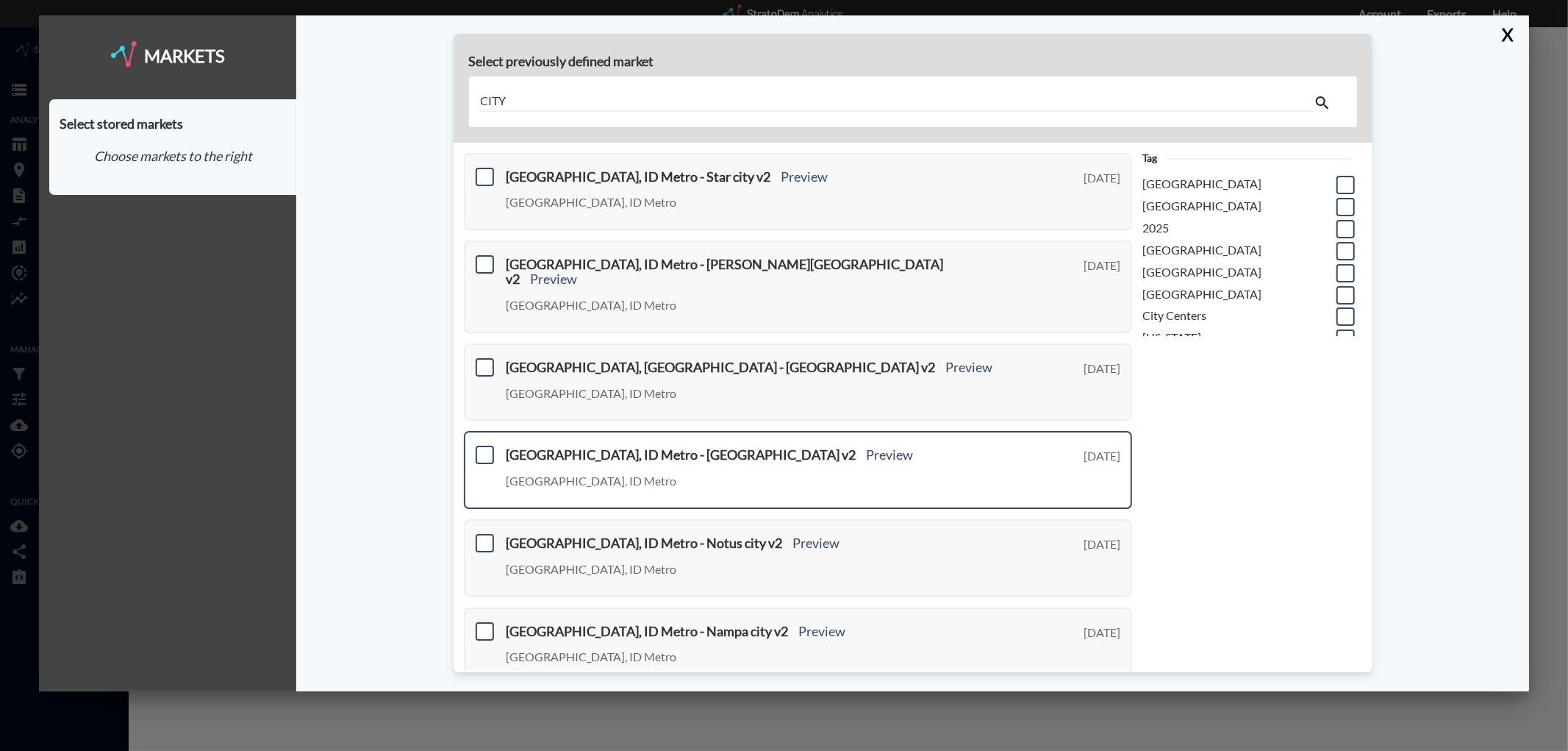
scroll to position [437, 0]
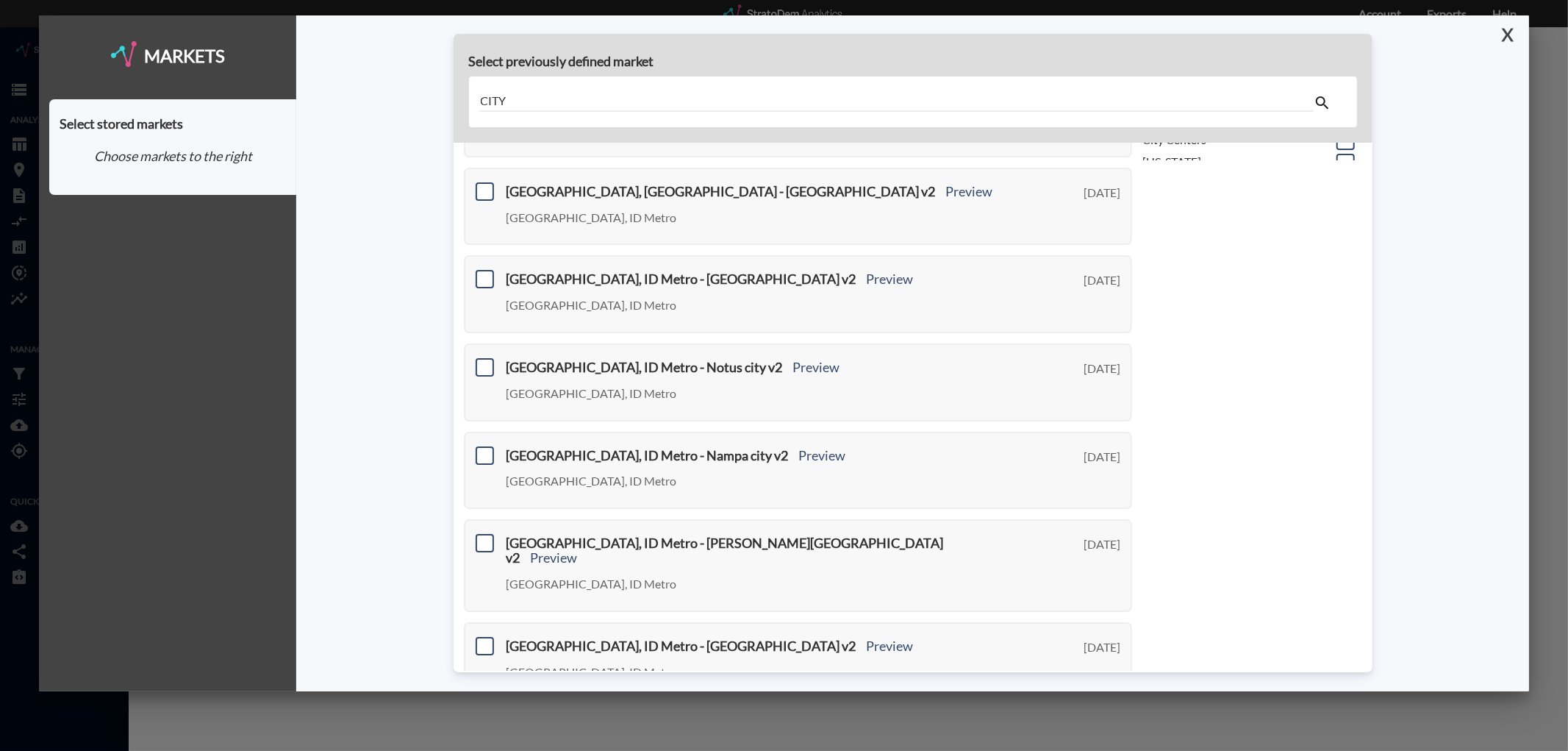
click at [1505, 38] on button "X" at bounding box center [1505, 34] width 26 height 39
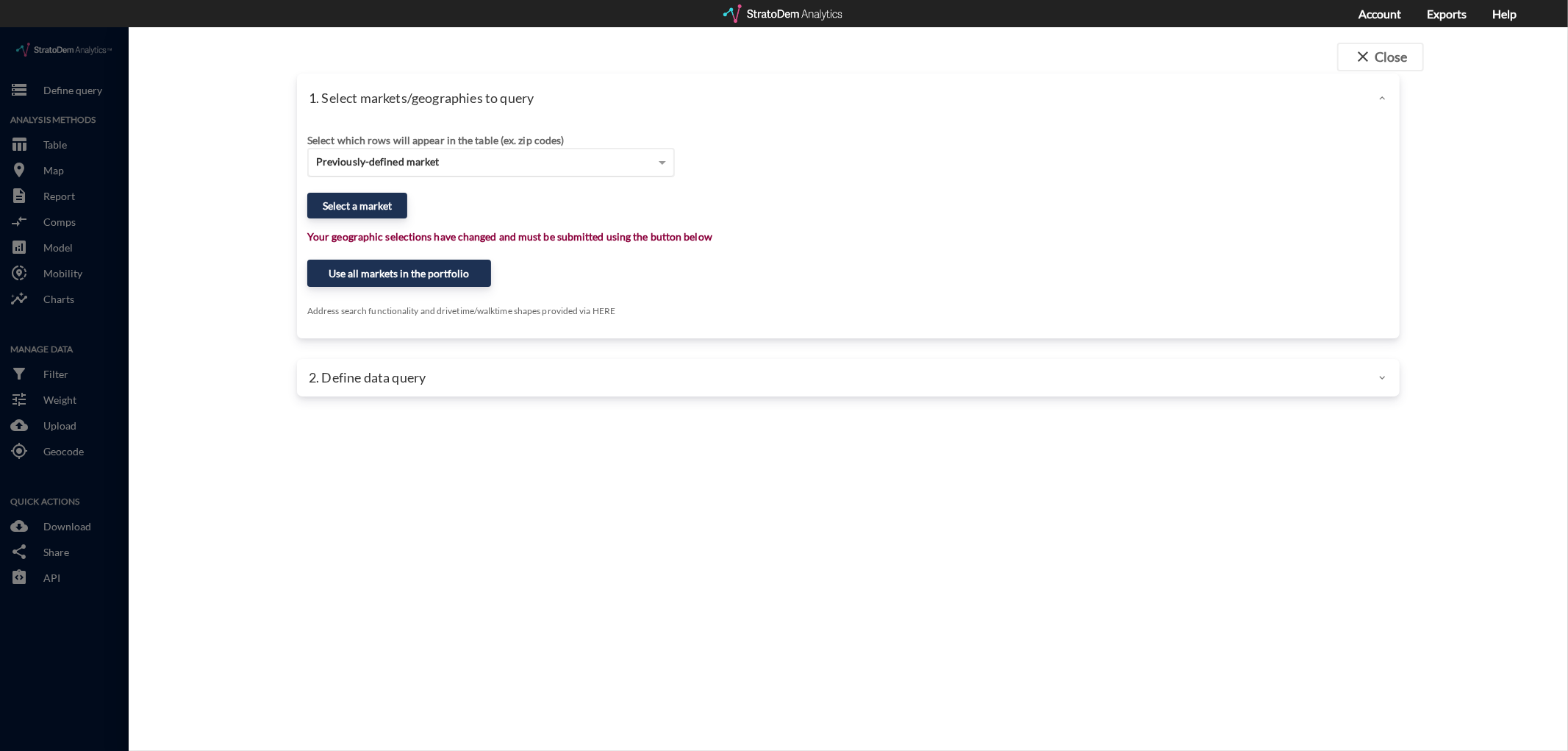
click div "Previously-defined market"
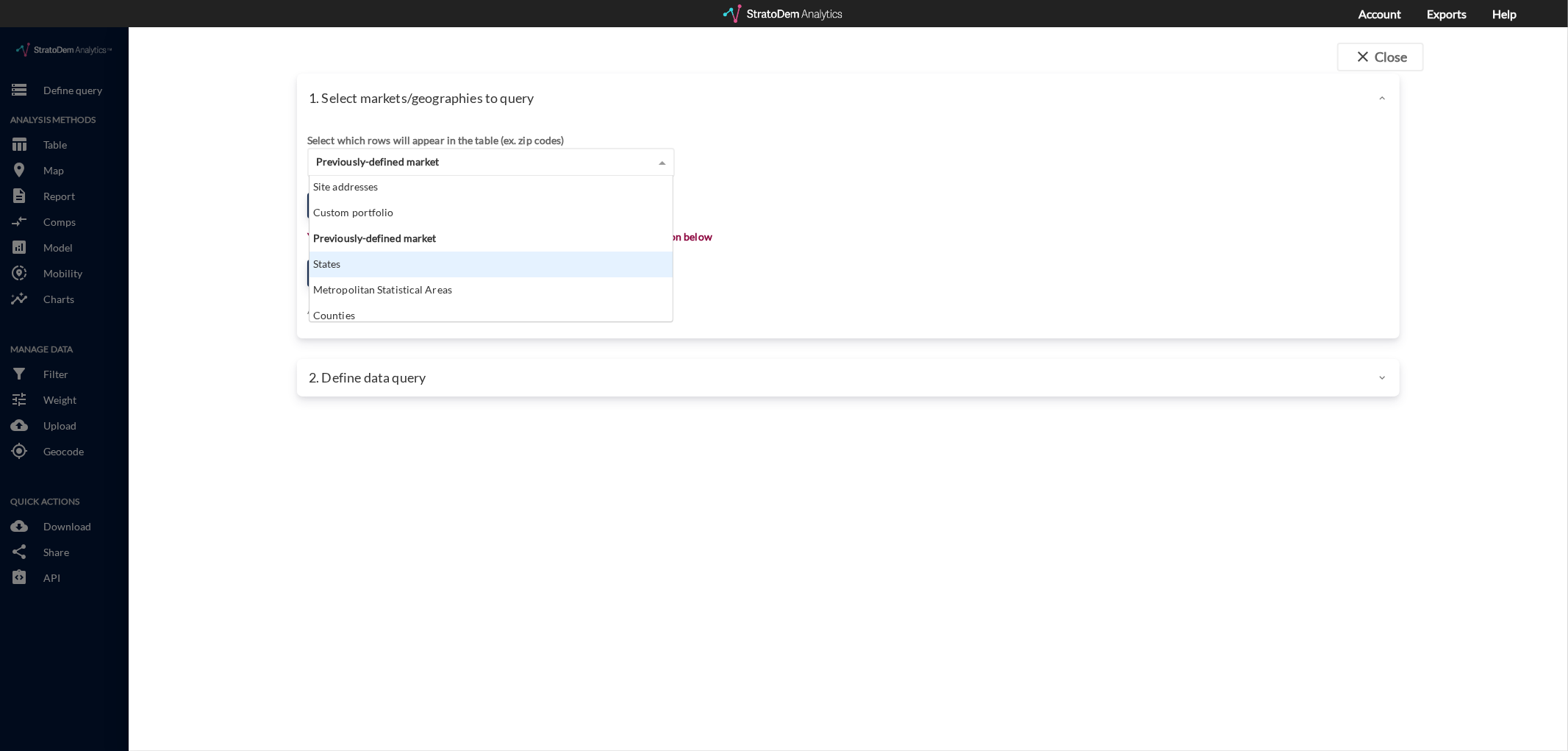
scroll to position [0, 0]
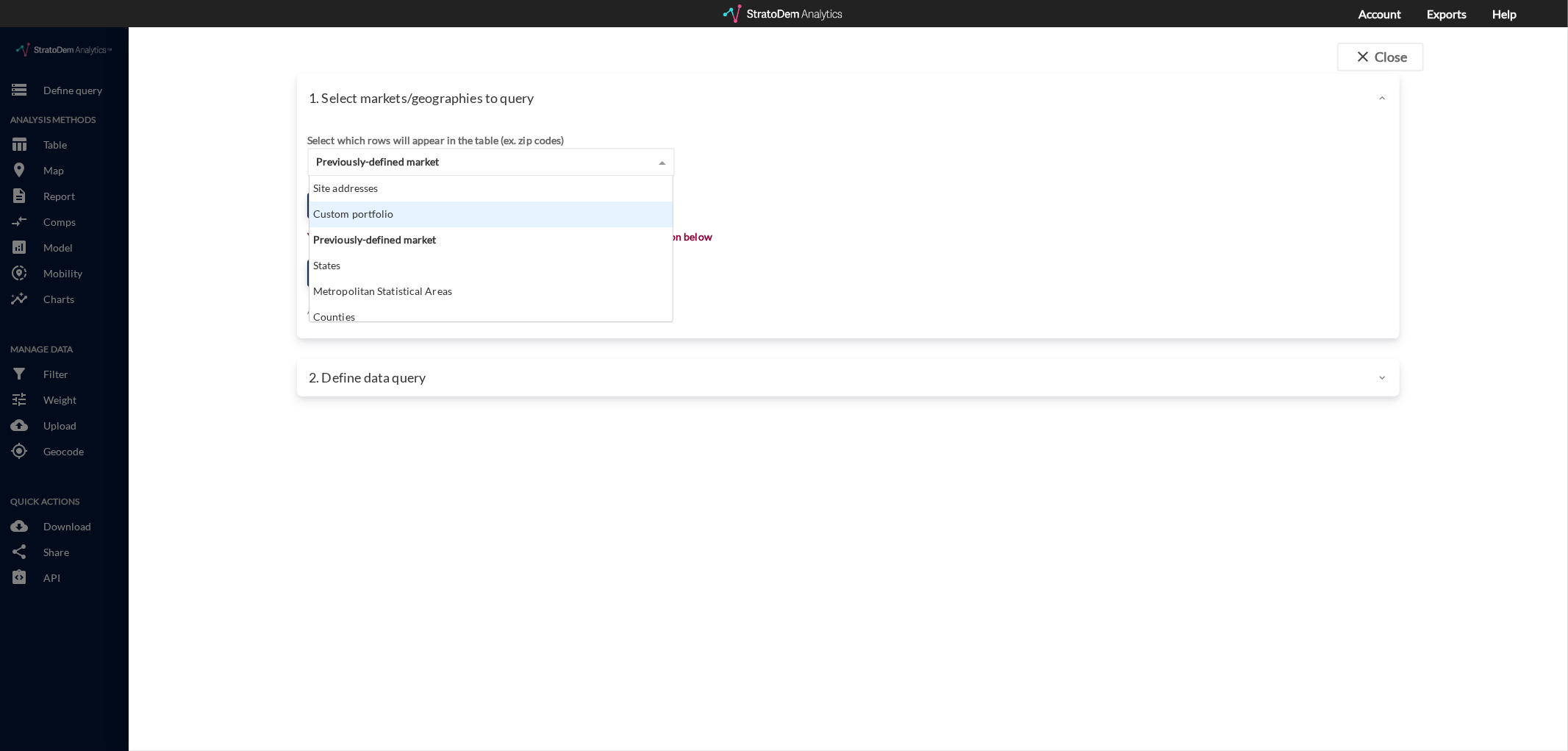
click div "Custom portfolio"
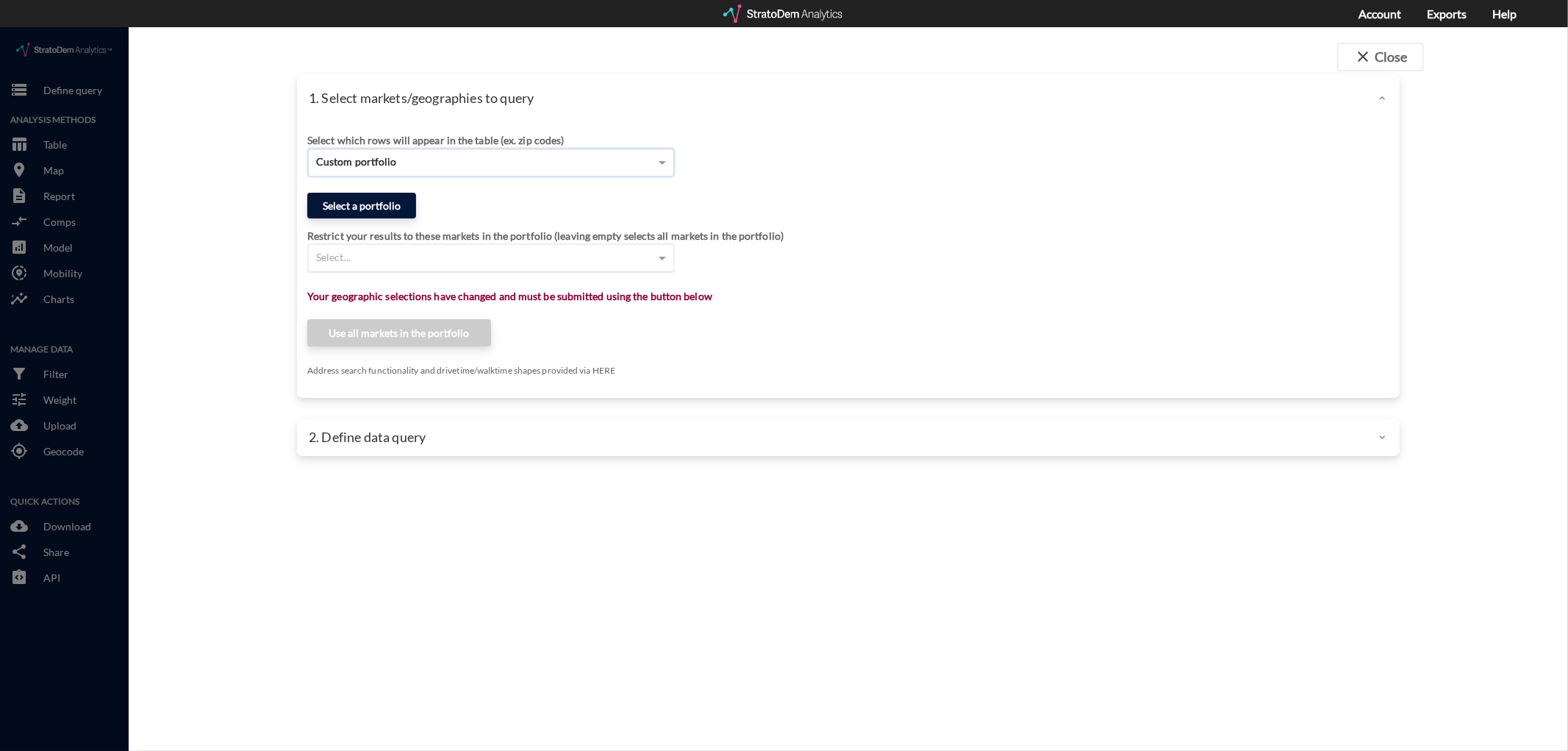
click button "Select a portfolio"
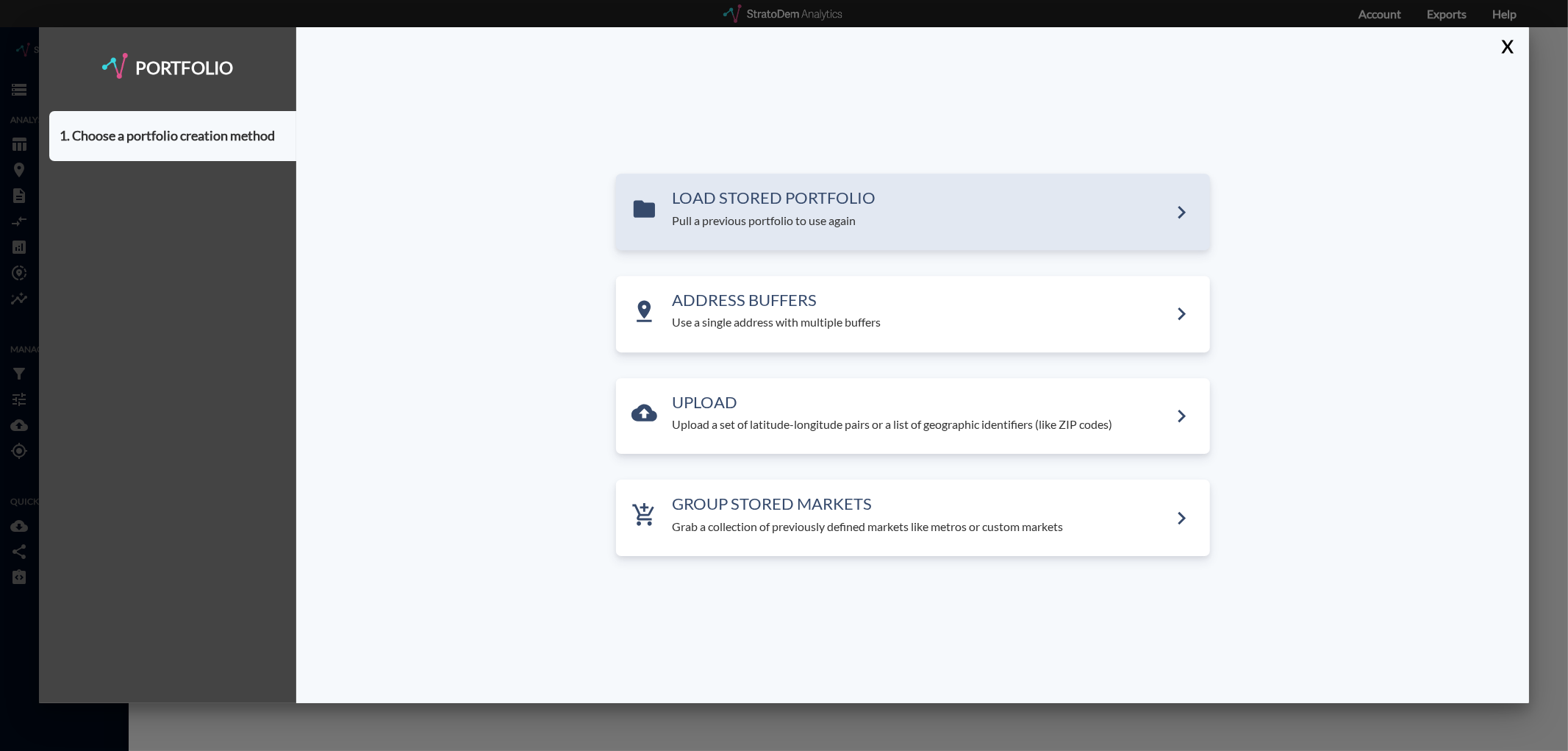
click at [799, 234] on div "LOAD STORED PORTFOLIO Pull a previous portfolio to use again" at bounding box center [914, 212] width 594 height 76
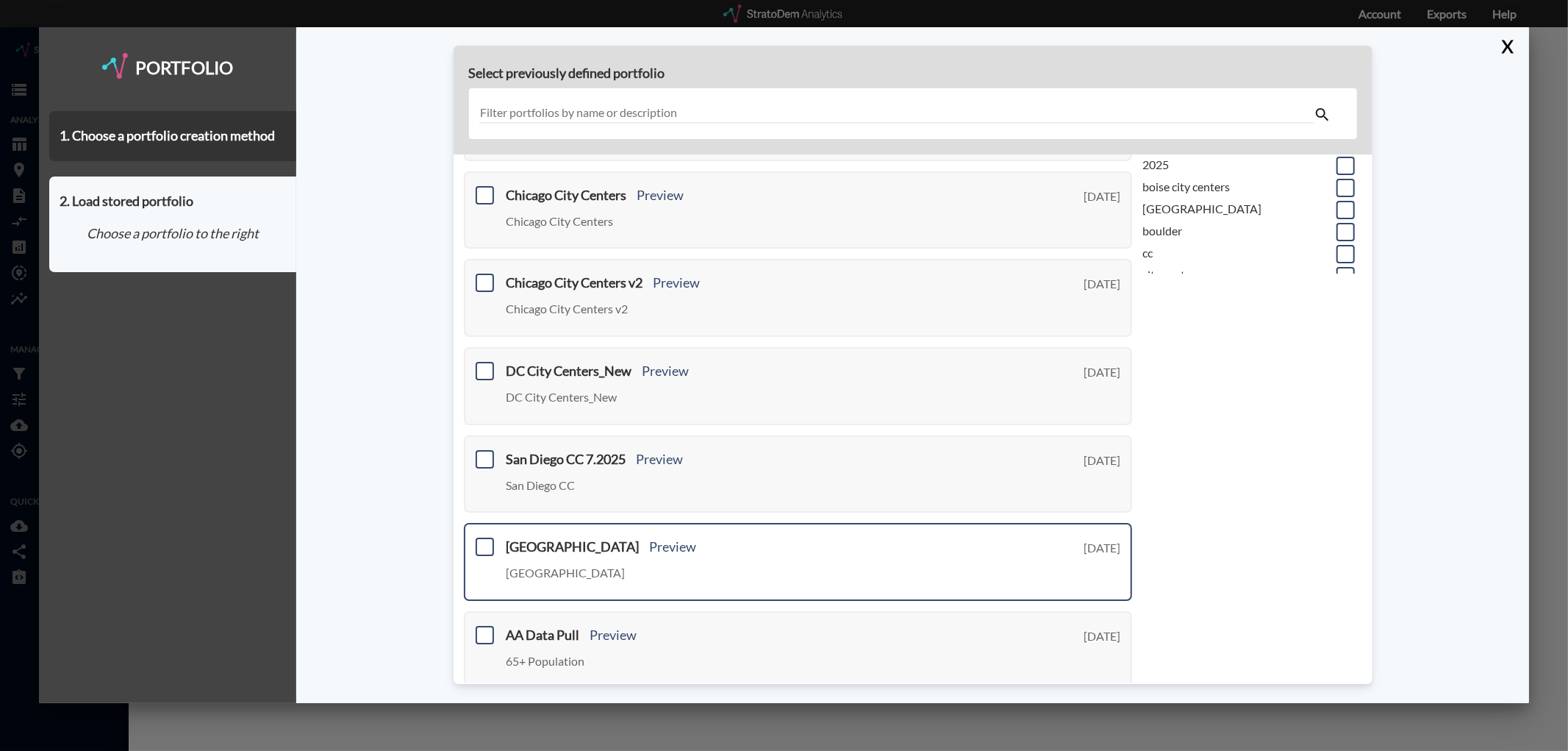
scroll to position [422, 0]
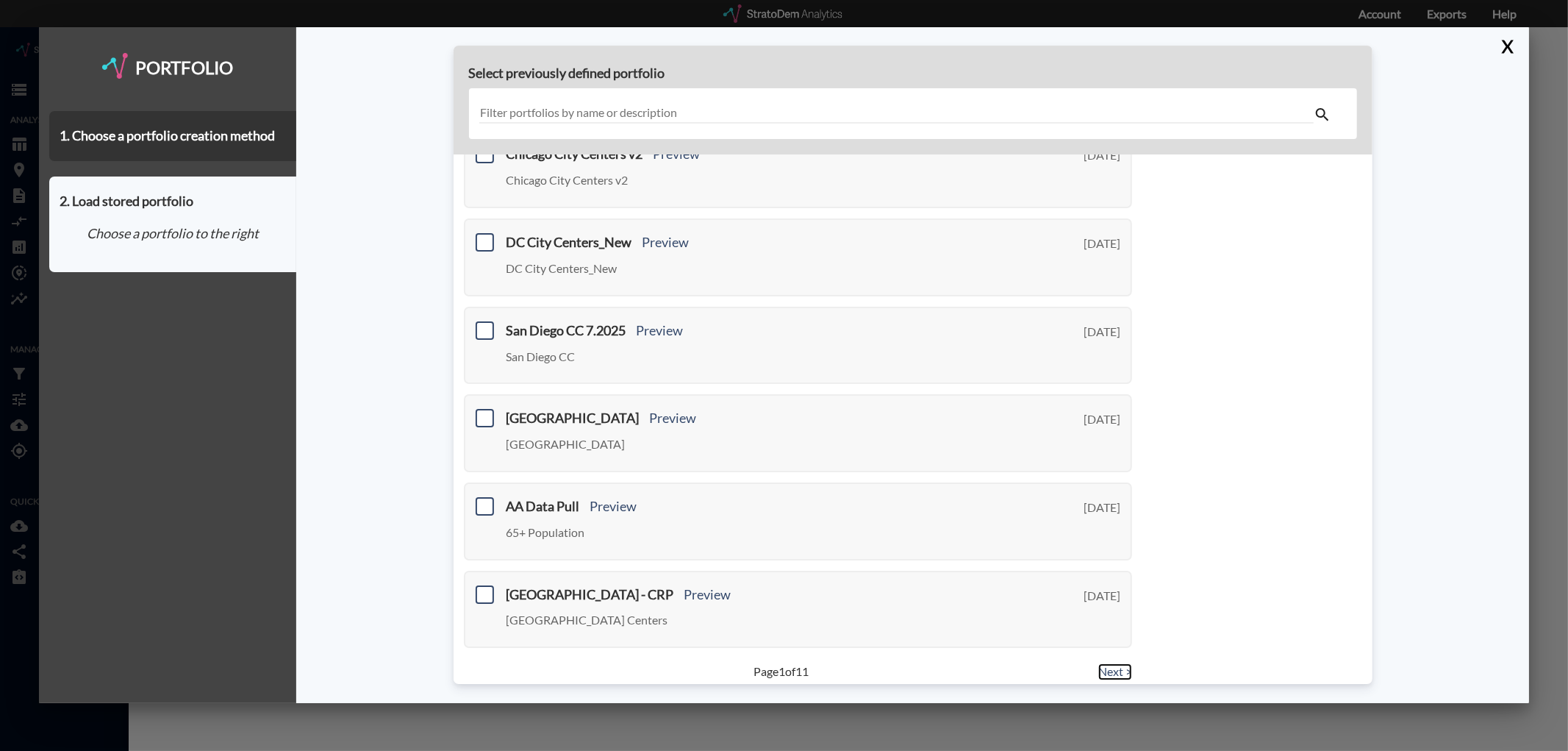
click at [1113, 663] on link "Next >" at bounding box center [1115, 672] width 33 height 17
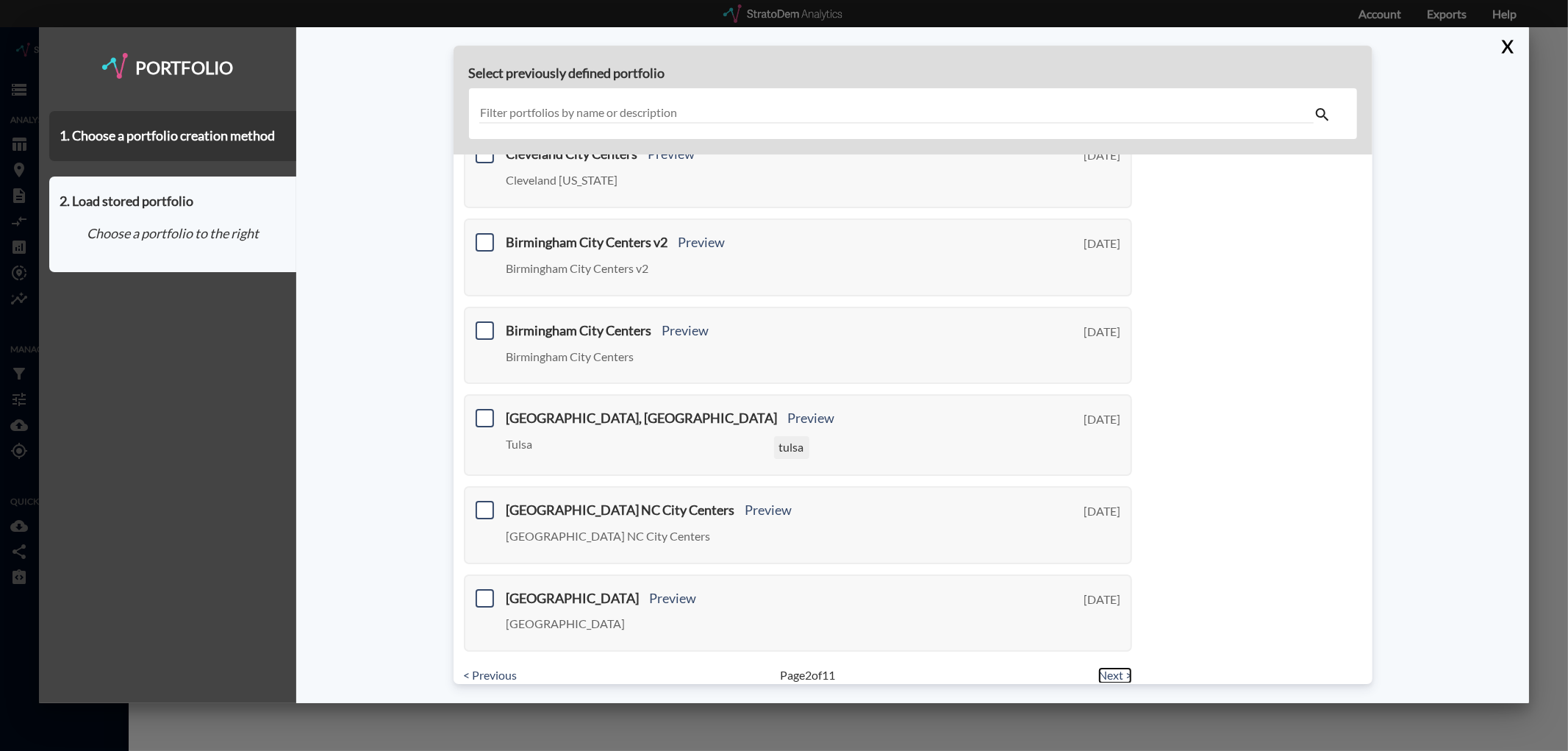
scroll to position [424, 0]
click at [1088, 664] on div "< Previous Page 2 of 11 Next >" at bounding box center [798, 673] width 690 height 17
click at [1112, 664] on link "Next >" at bounding box center [1115, 673] width 33 height 17
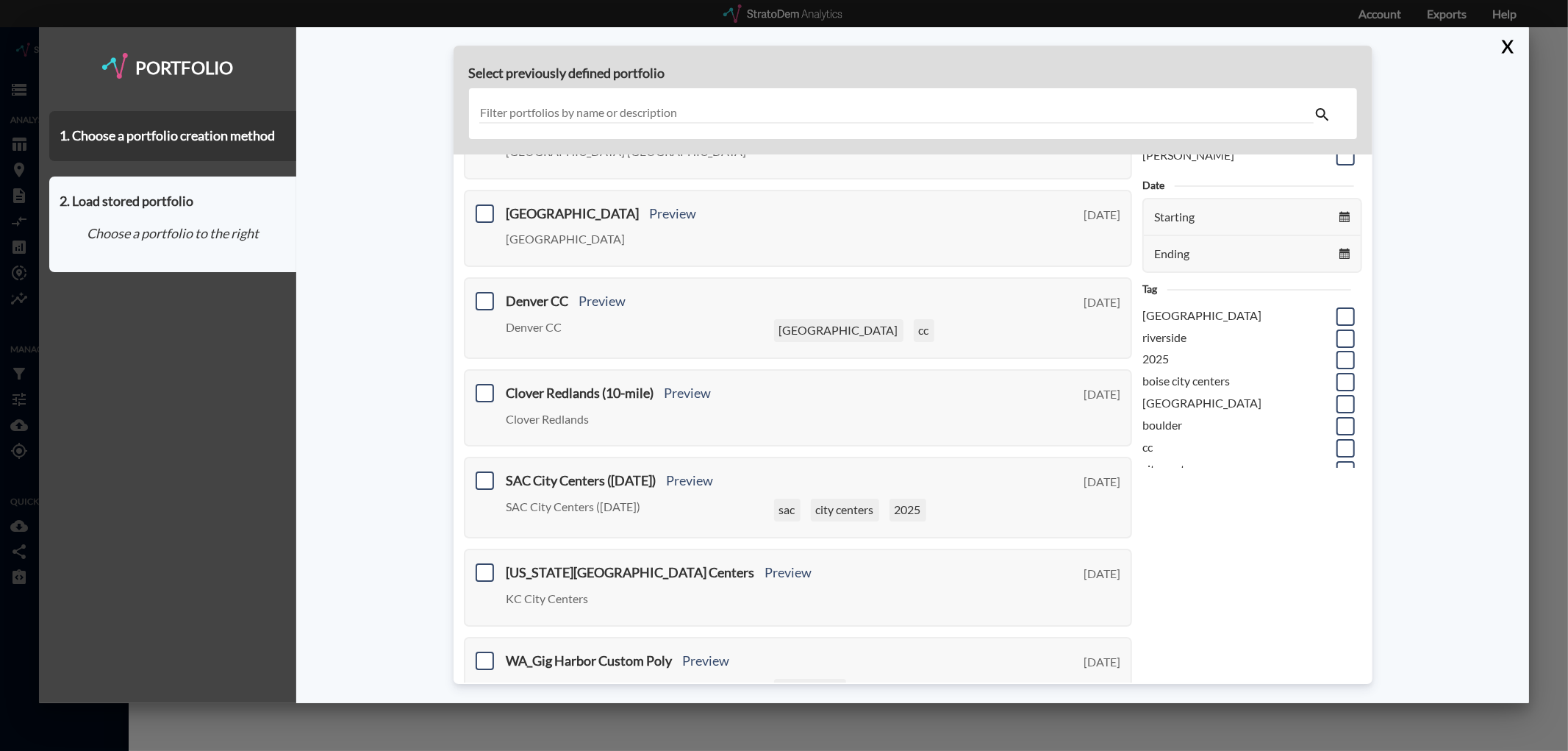
scroll to position [31, 0]
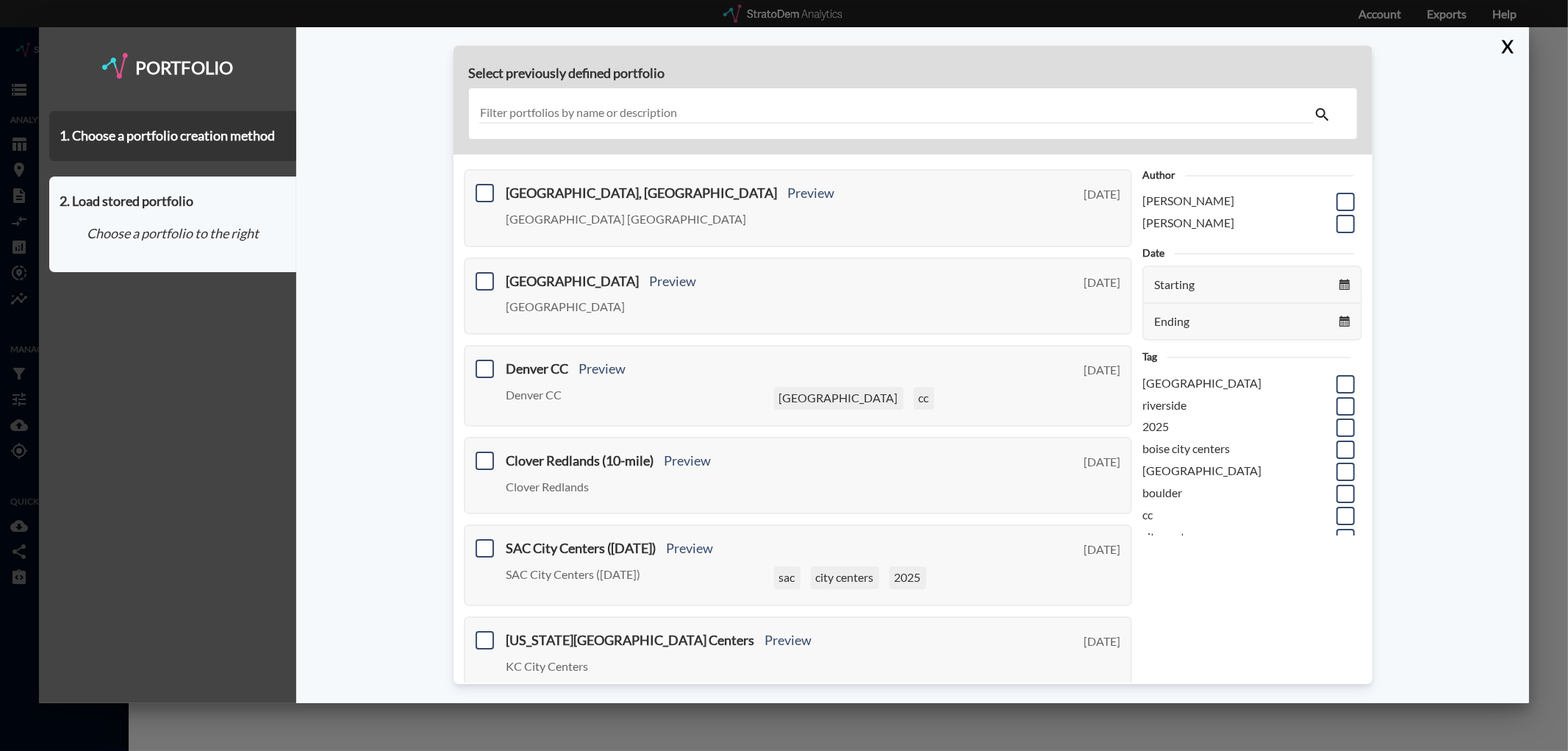
click at [570, 109] on input "text" at bounding box center [896, 113] width 835 height 20
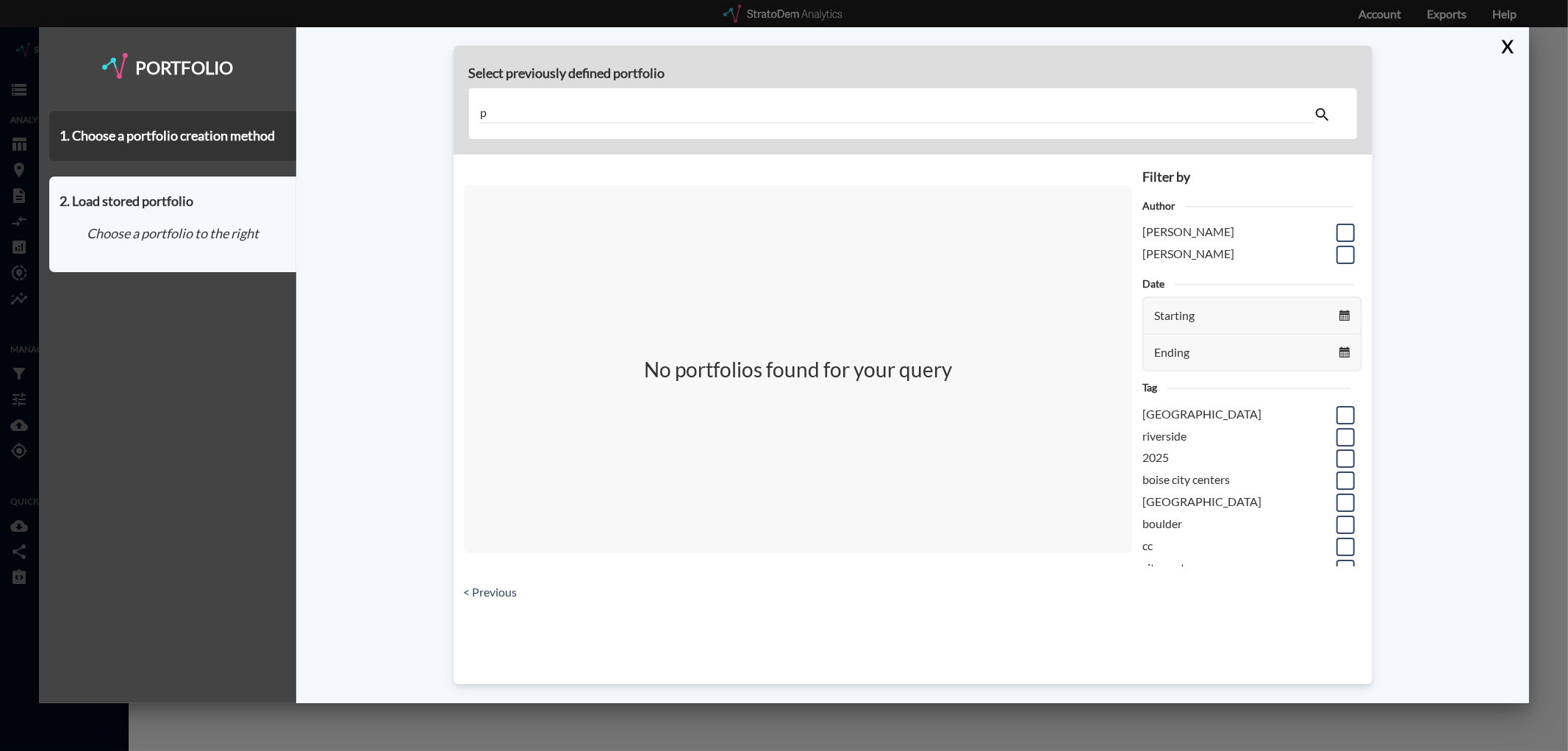
scroll to position [0, 0]
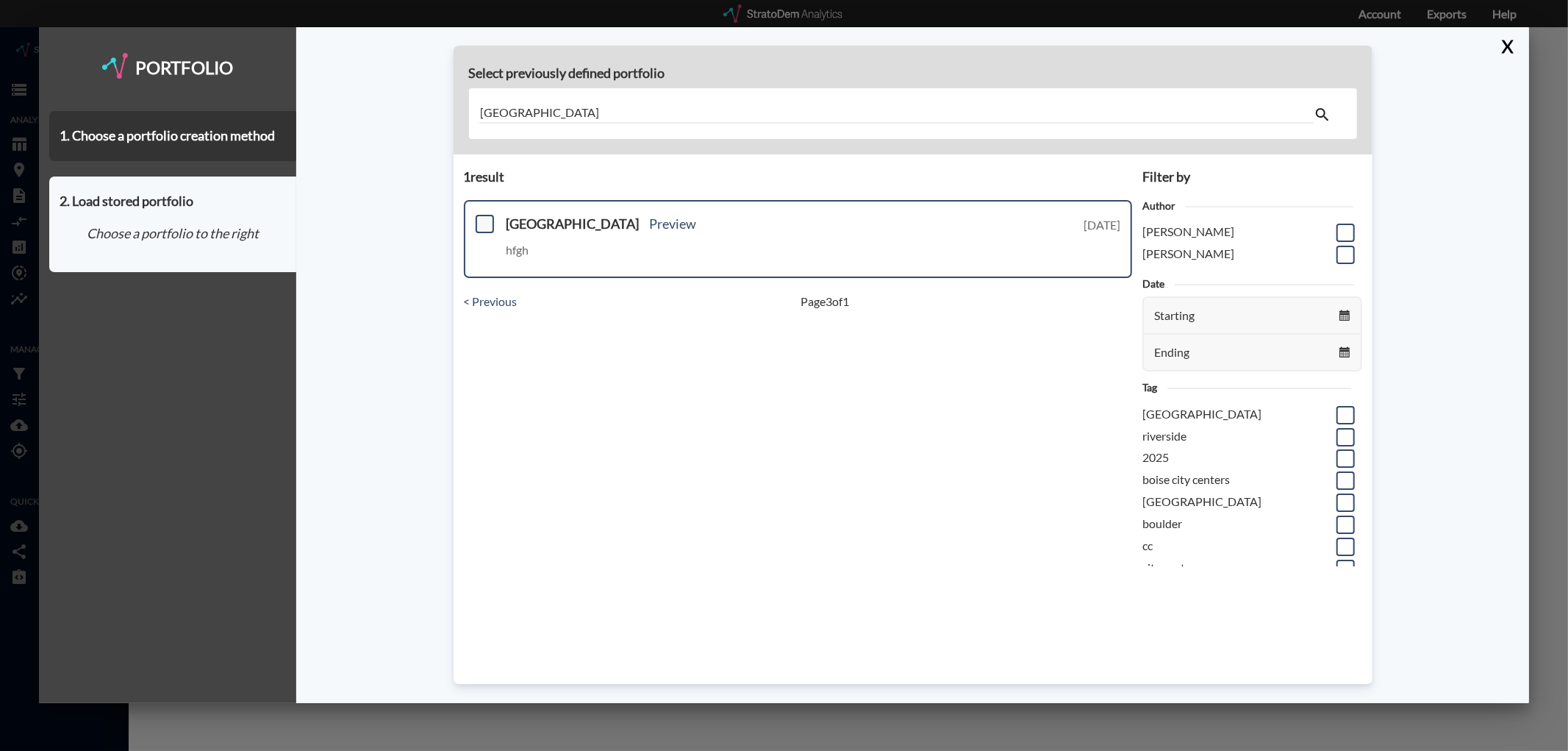
type input "[GEOGRAPHIC_DATA]"
click at [487, 217] on span at bounding box center [484, 223] width 18 height 18
click at [483, 217] on input "checkbox" at bounding box center [483, 217] width 0 height 0
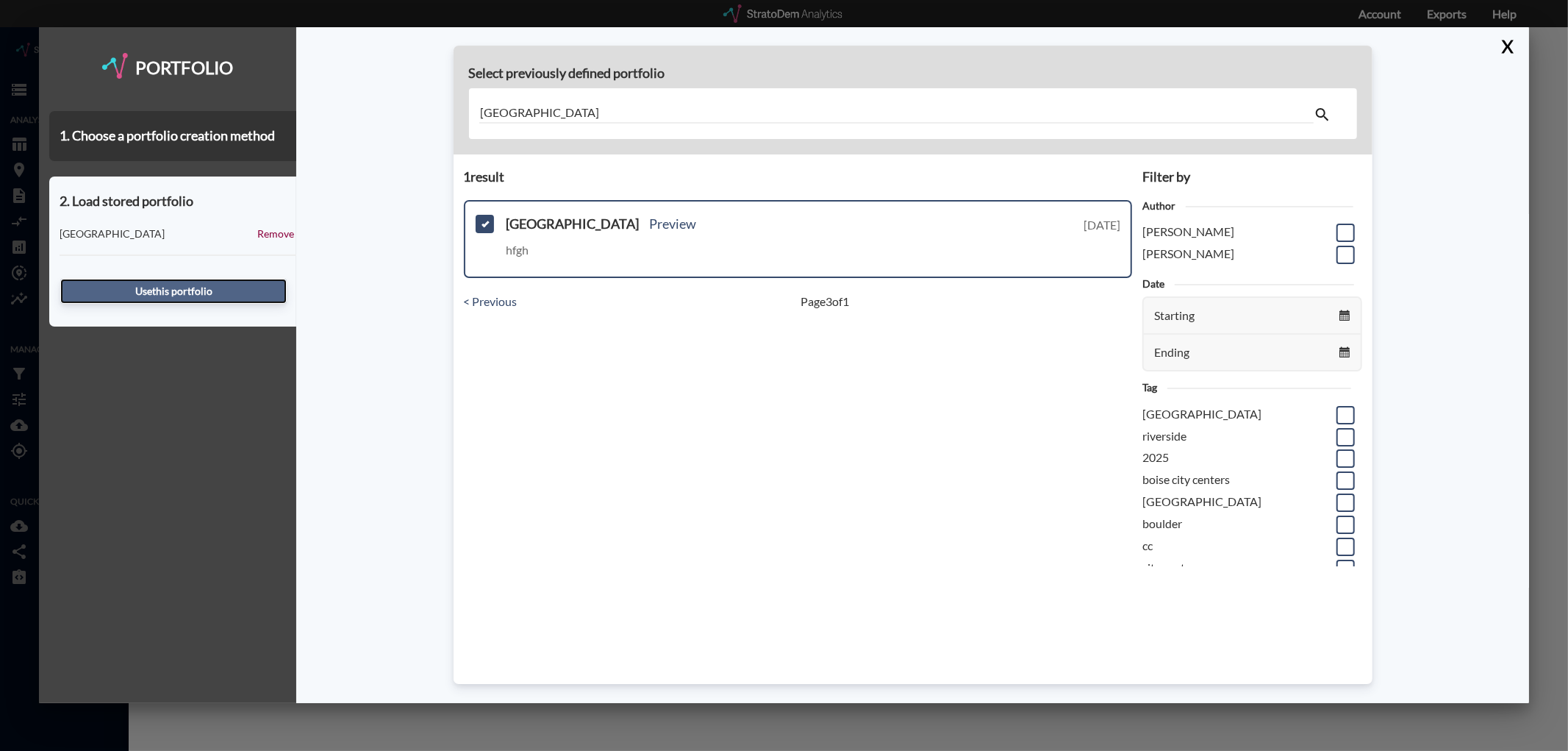
click at [212, 279] on button "Use this portfolio" at bounding box center [173, 291] width 227 height 25
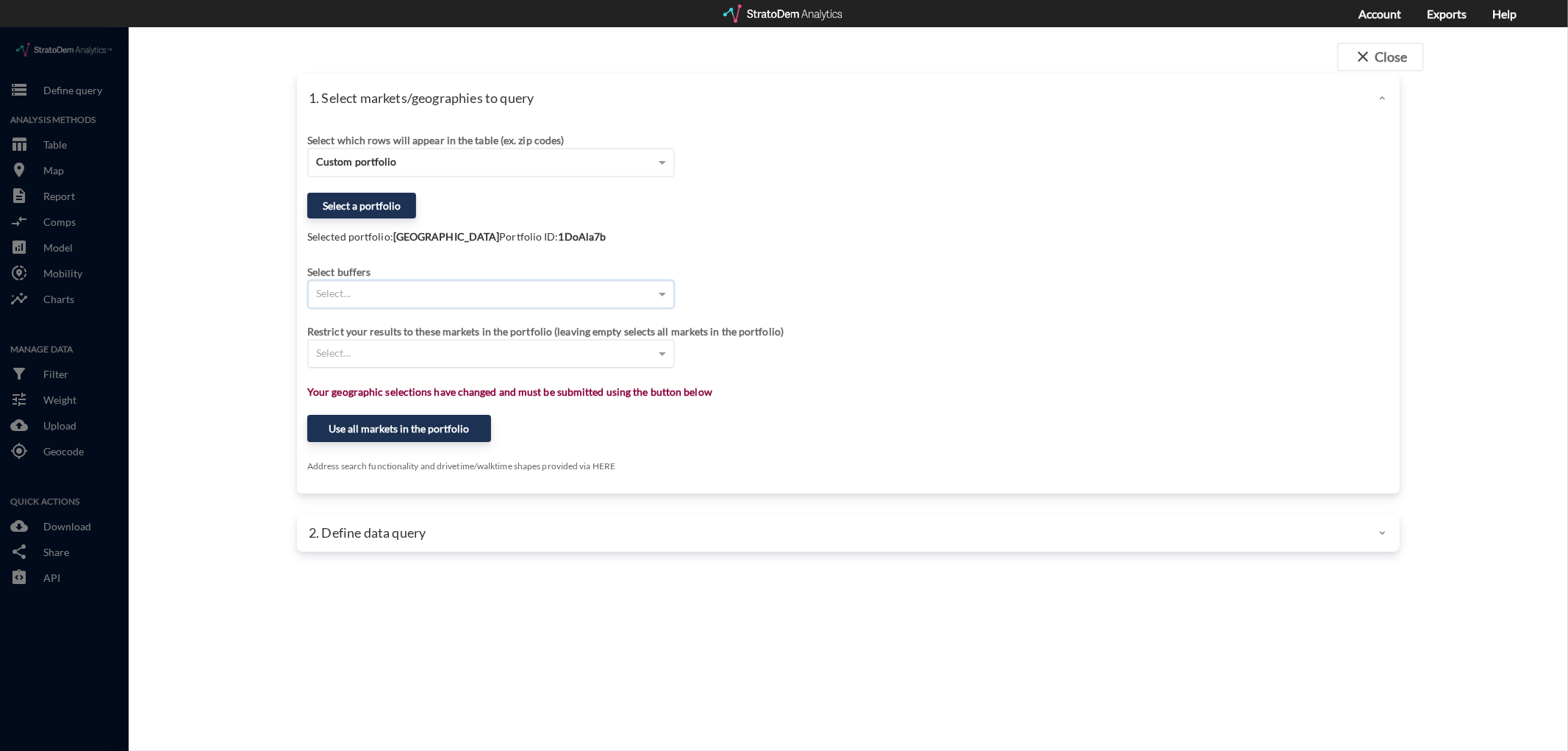
click div "Select..."
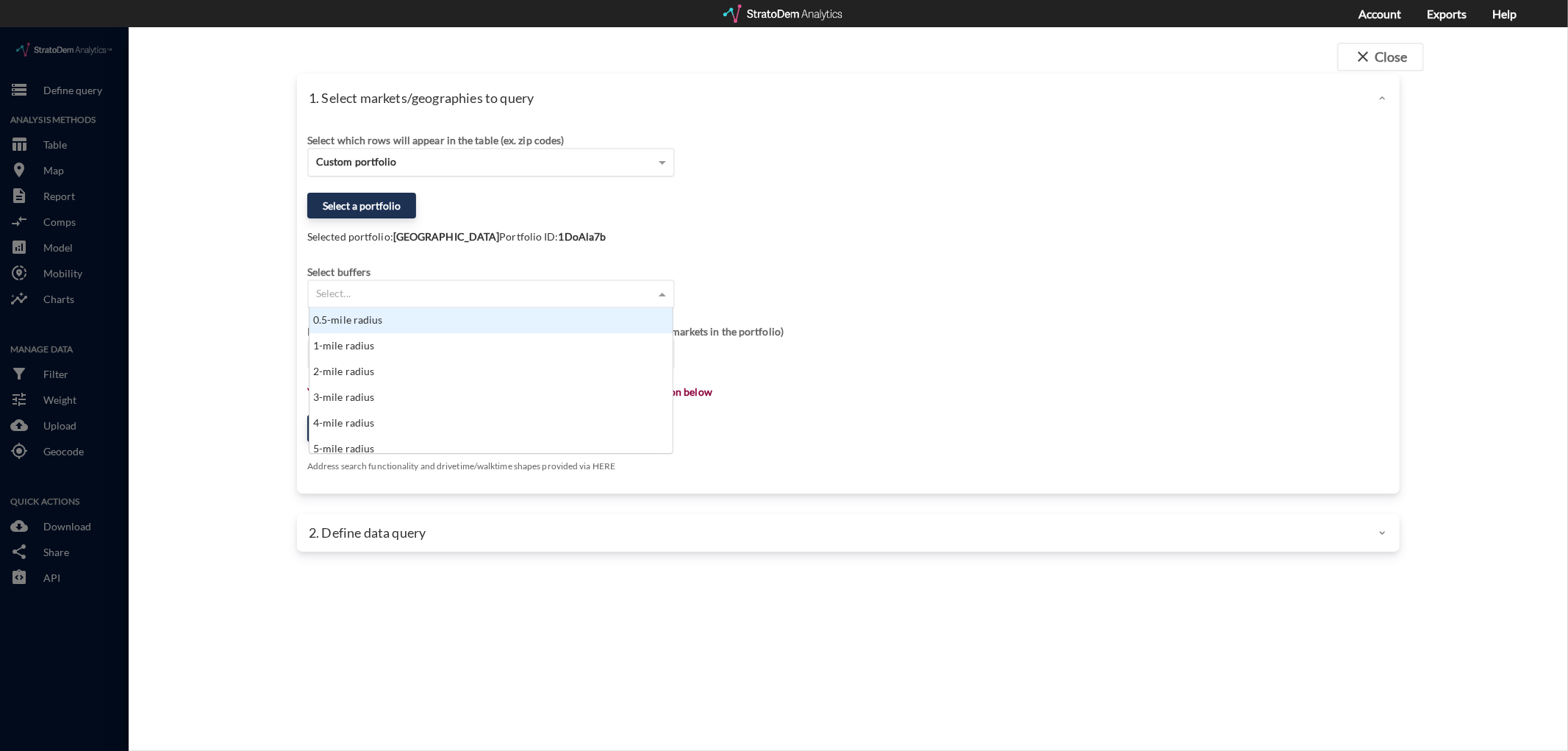
scroll to position [133, 356]
type input "10"
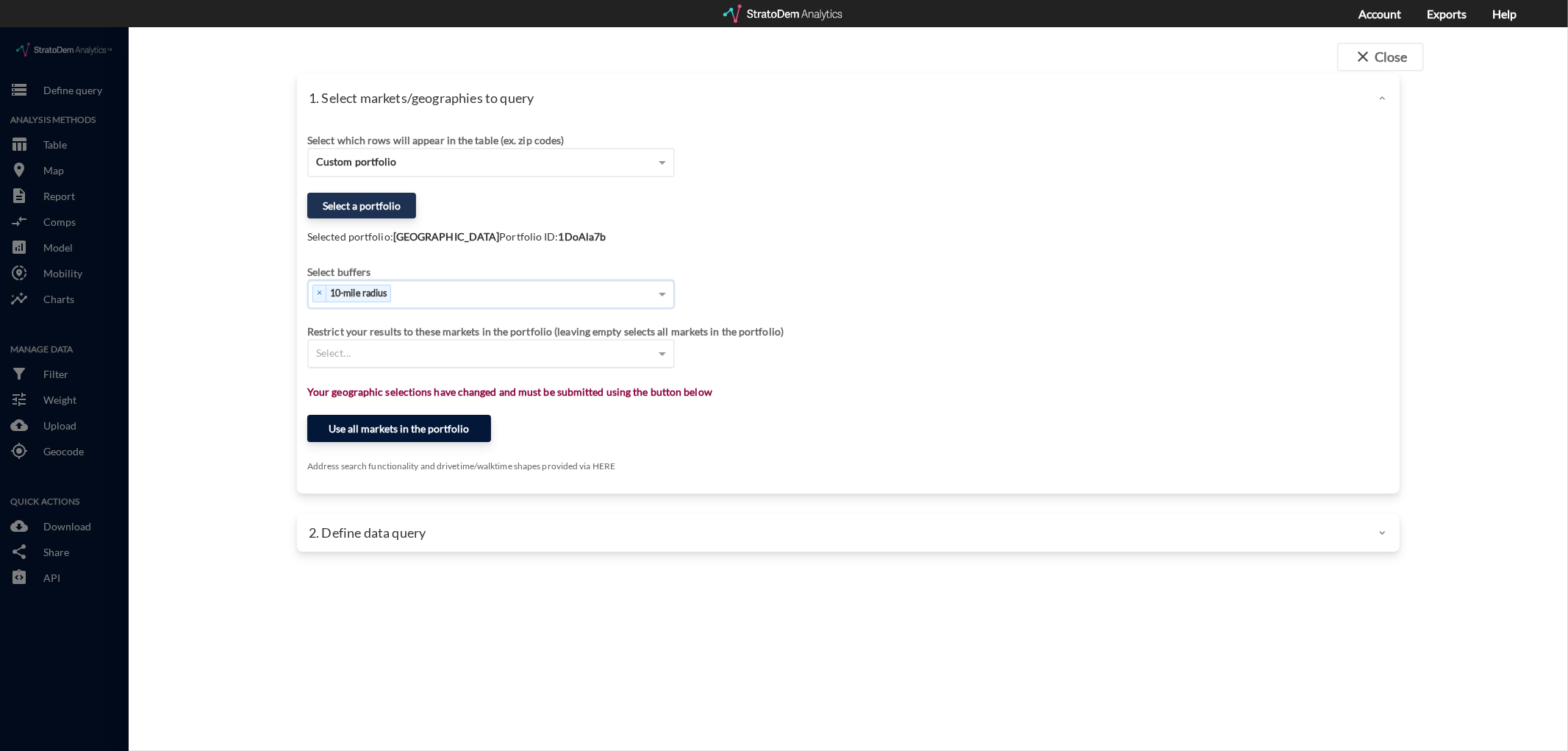
click button "Use all markets in the portfolio"
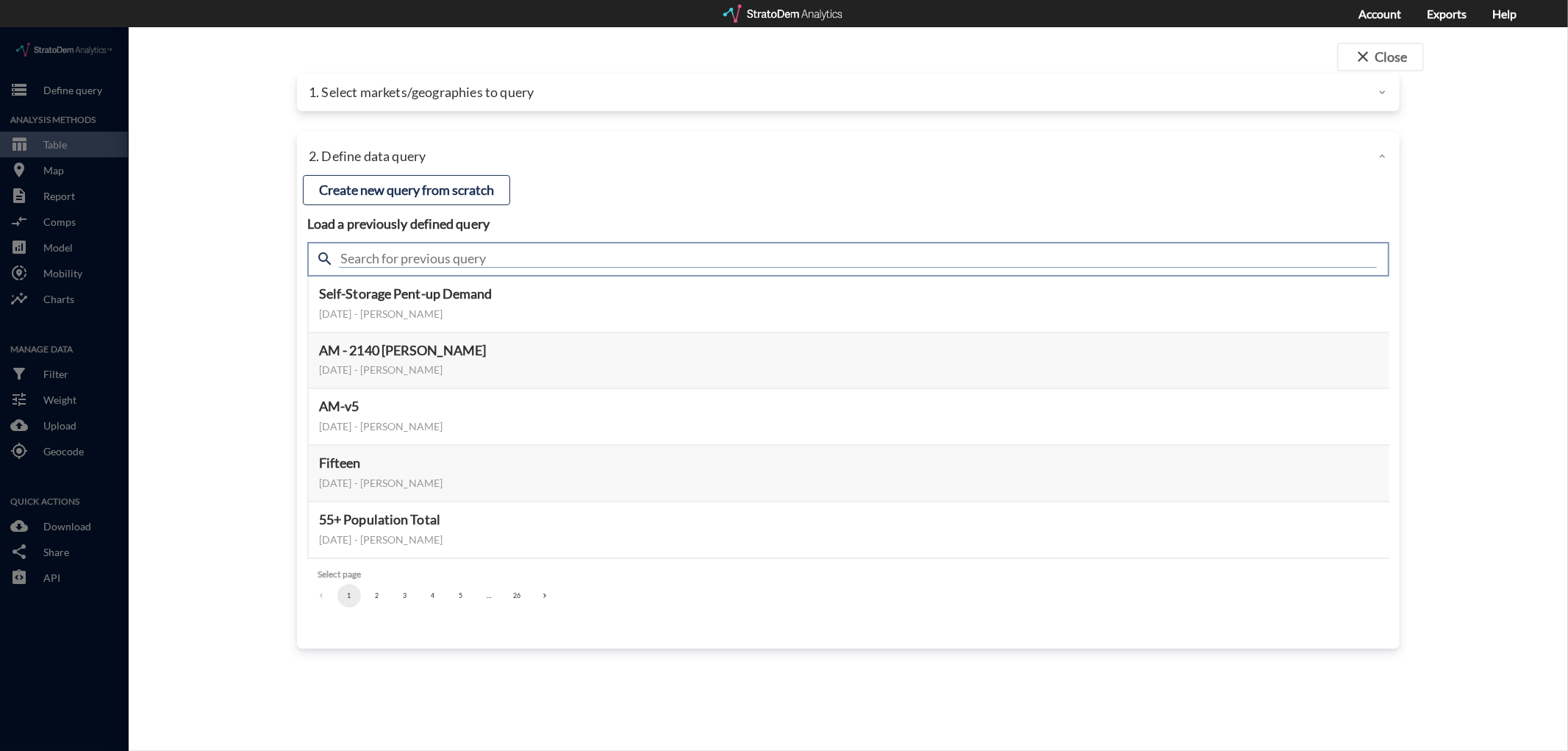
click input "text"
type input "housing demand & meta"
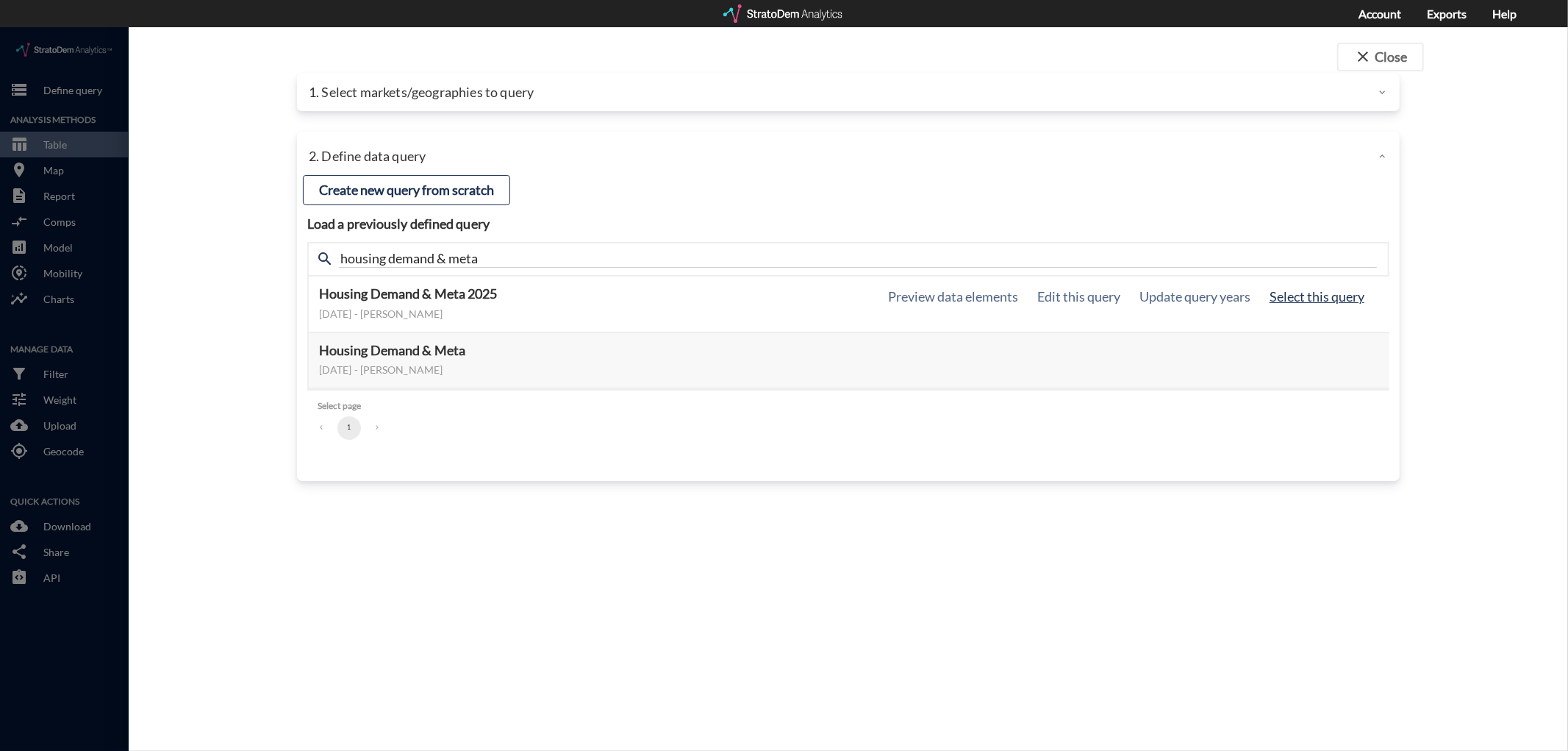
click button "Select this query"
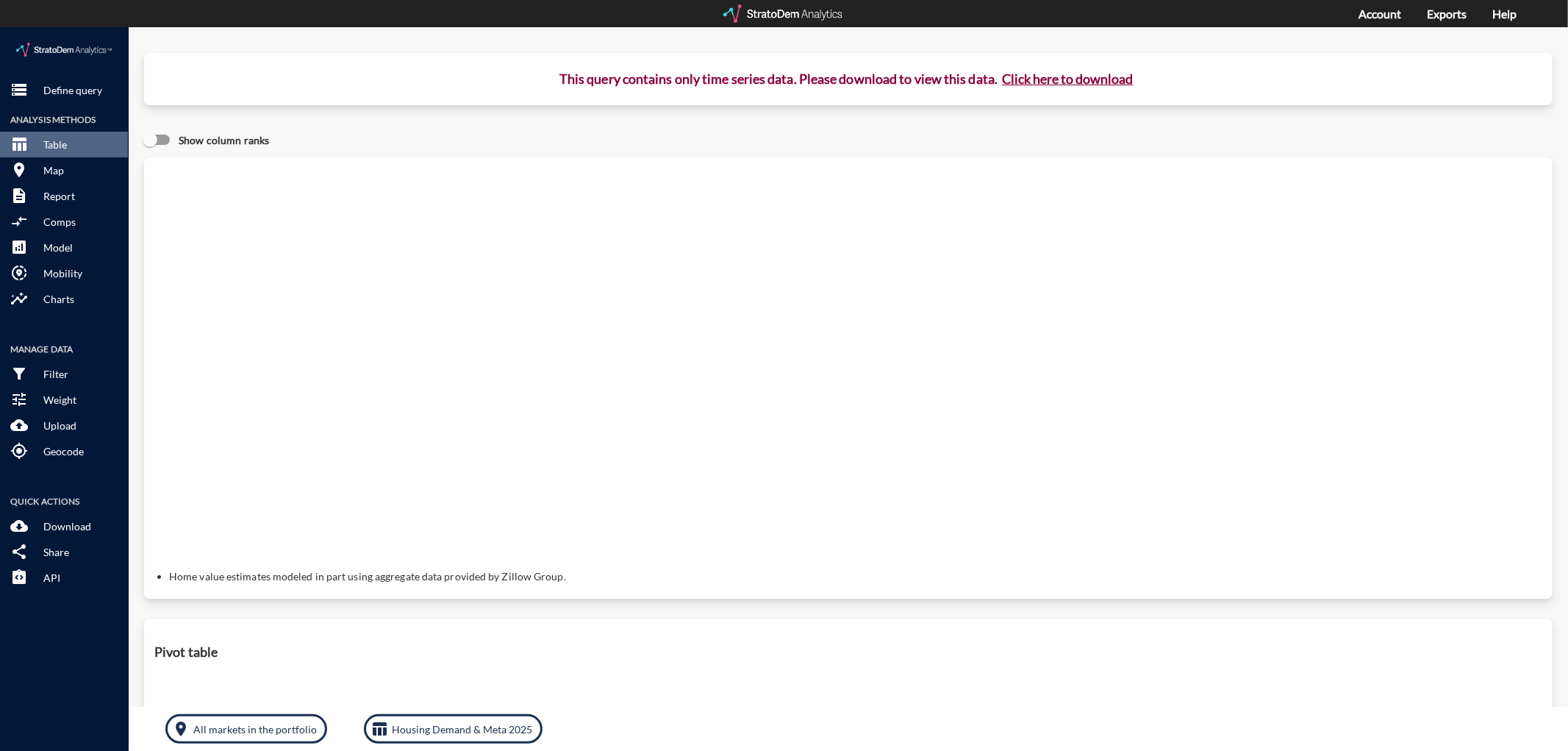
click button "Click here to download"
click link "Exports manager"
